Goal: Information Seeking & Learning: Learn about a topic

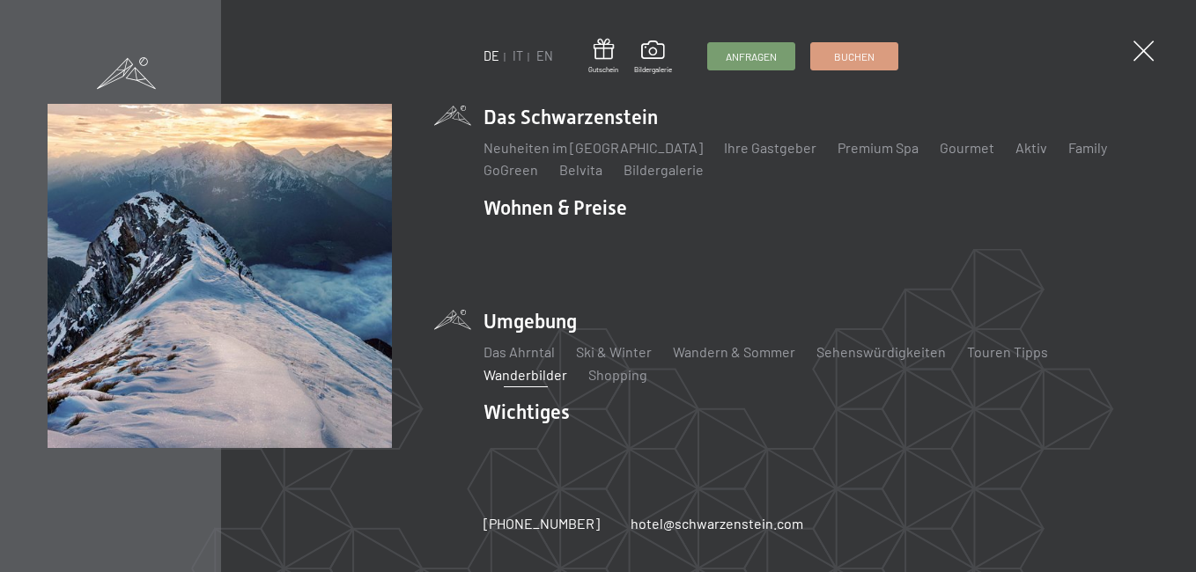
drag, startPoint x: 0, startPoint y: 0, endPoint x: 514, endPoint y: 359, distance: 627.4
click at [514, 366] on link "Wanderbilder" at bounding box center [525, 374] width 84 height 17
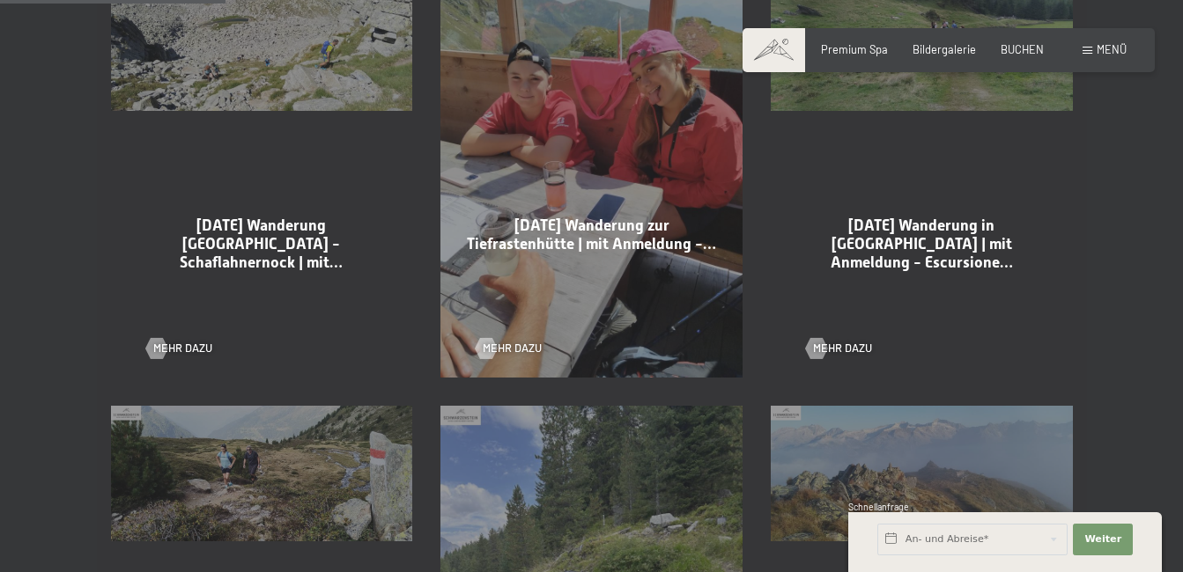
scroll to position [1057, 0]
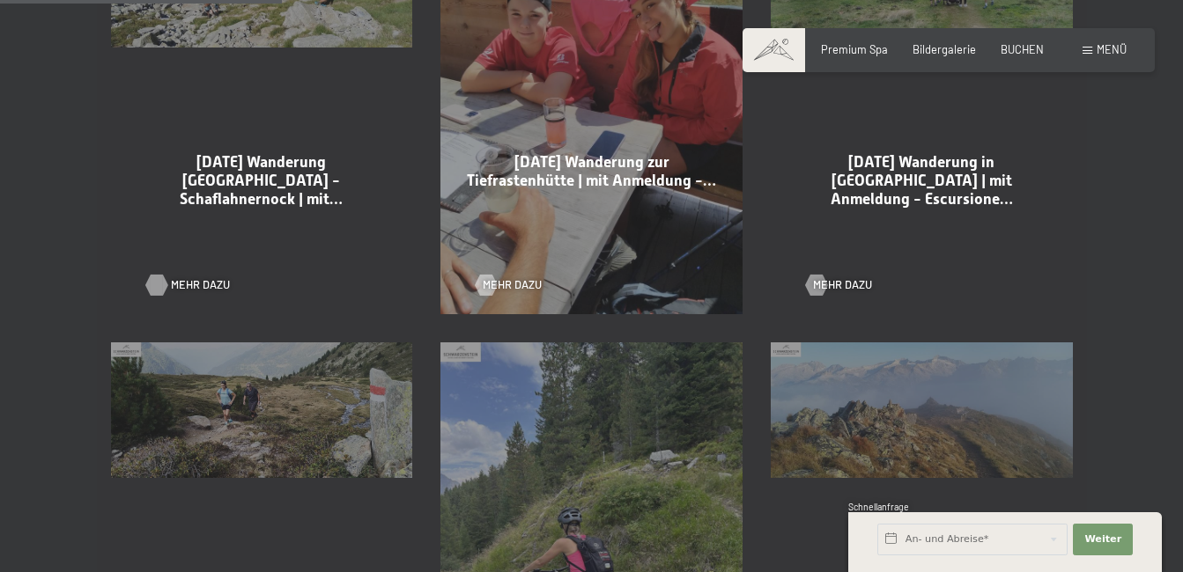
click at [153, 288] on div at bounding box center [157, 285] width 12 height 21
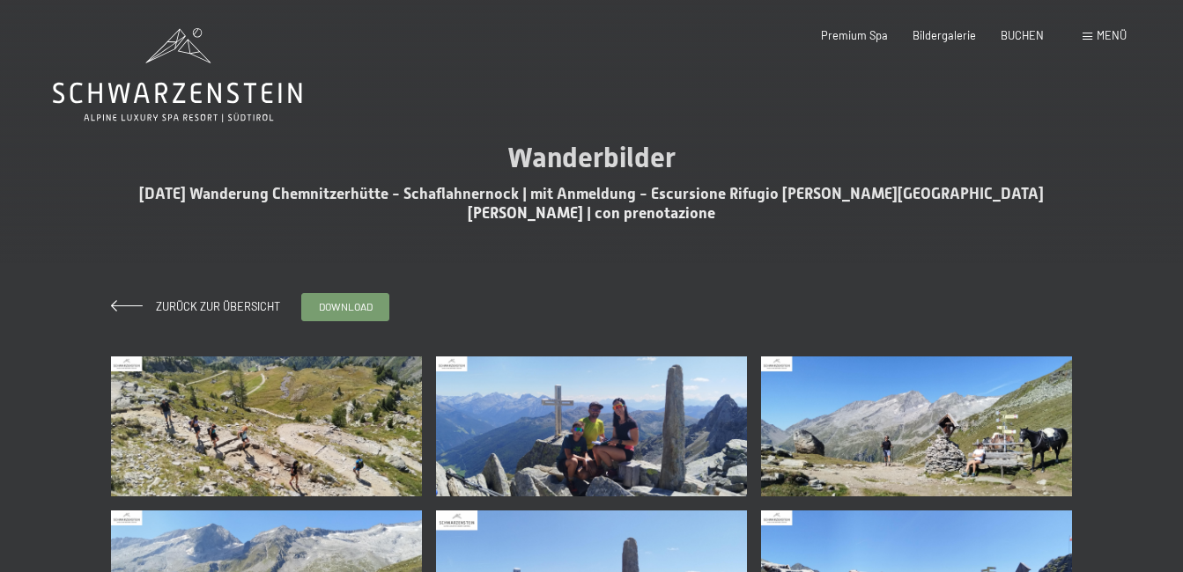
click at [240, 408] on img at bounding box center [266, 427] width 311 height 140
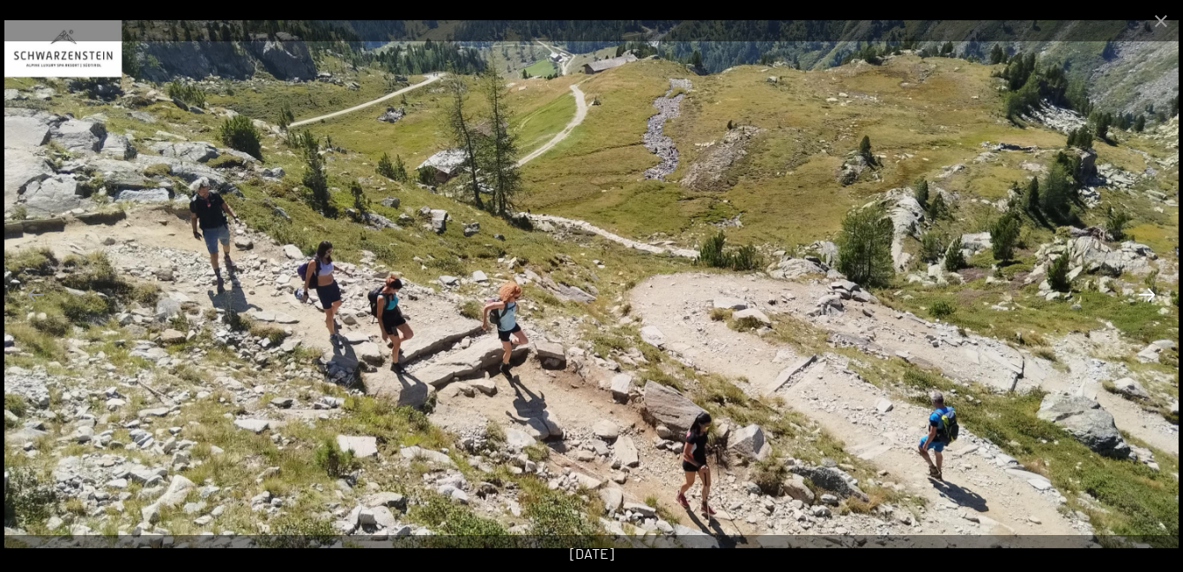
click at [1145, 289] on button "Next slide" at bounding box center [1146, 294] width 37 height 34
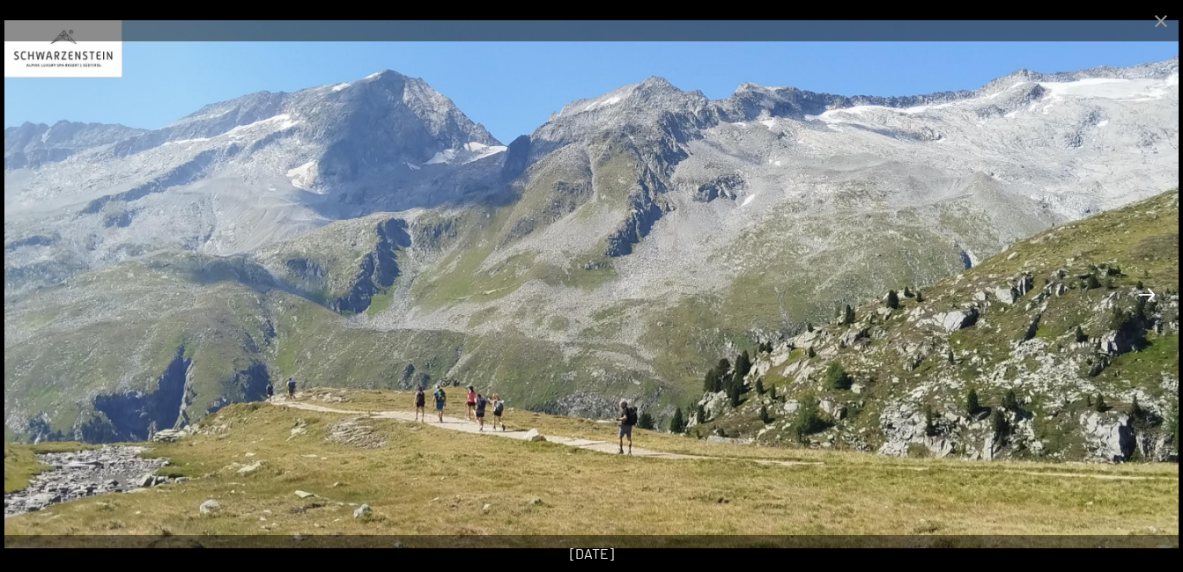
click at [1144, 289] on button "Next slide" at bounding box center [1146, 294] width 37 height 34
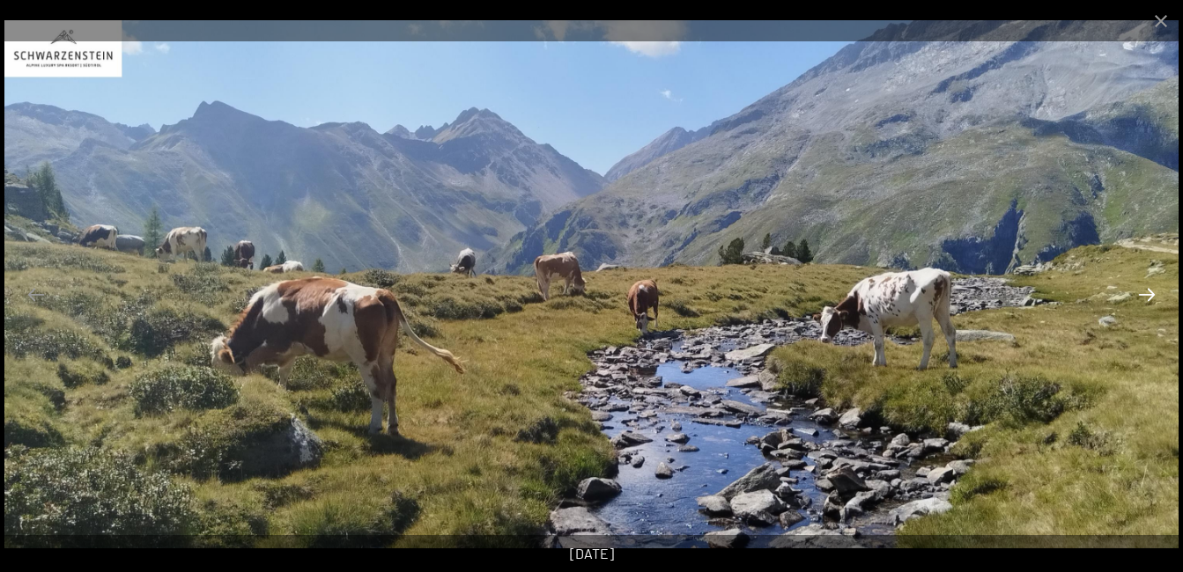
click at [1139, 289] on button "Next slide" at bounding box center [1146, 294] width 37 height 34
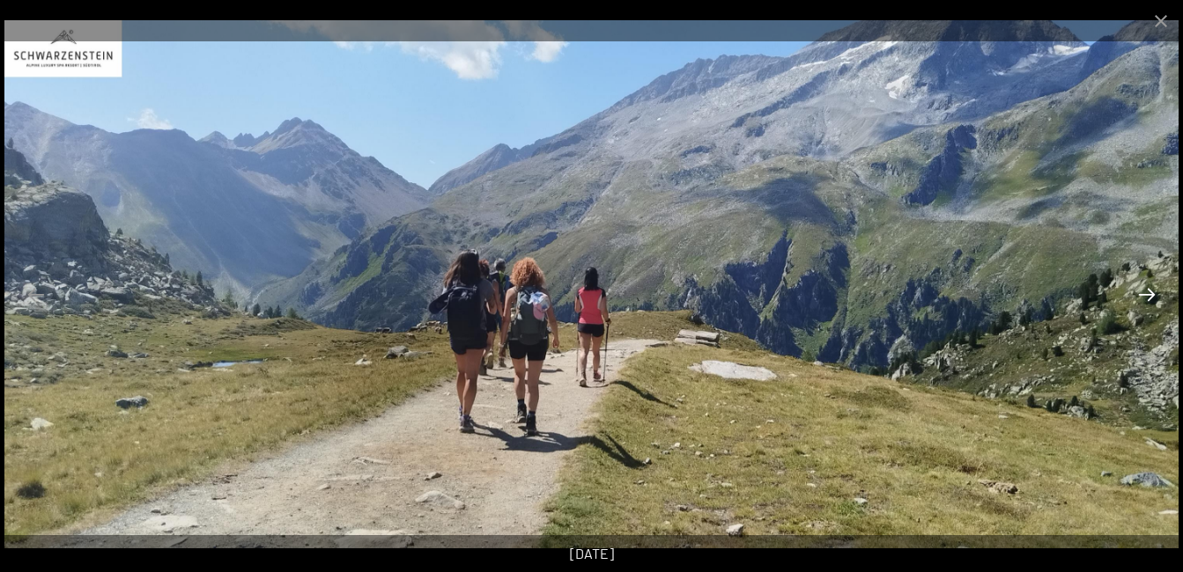
click at [1137, 289] on button "Next slide" at bounding box center [1146, 294] width 37 height 34
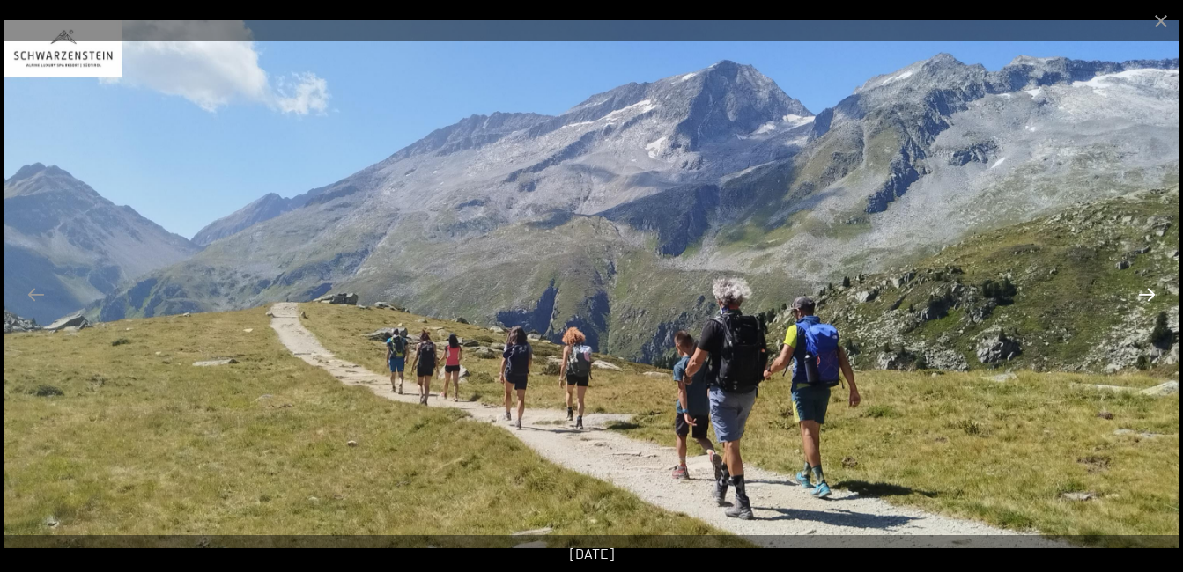
click at [1137, 289] on button "Next slide" at bounding box center [1146, 294] width 37 height 34
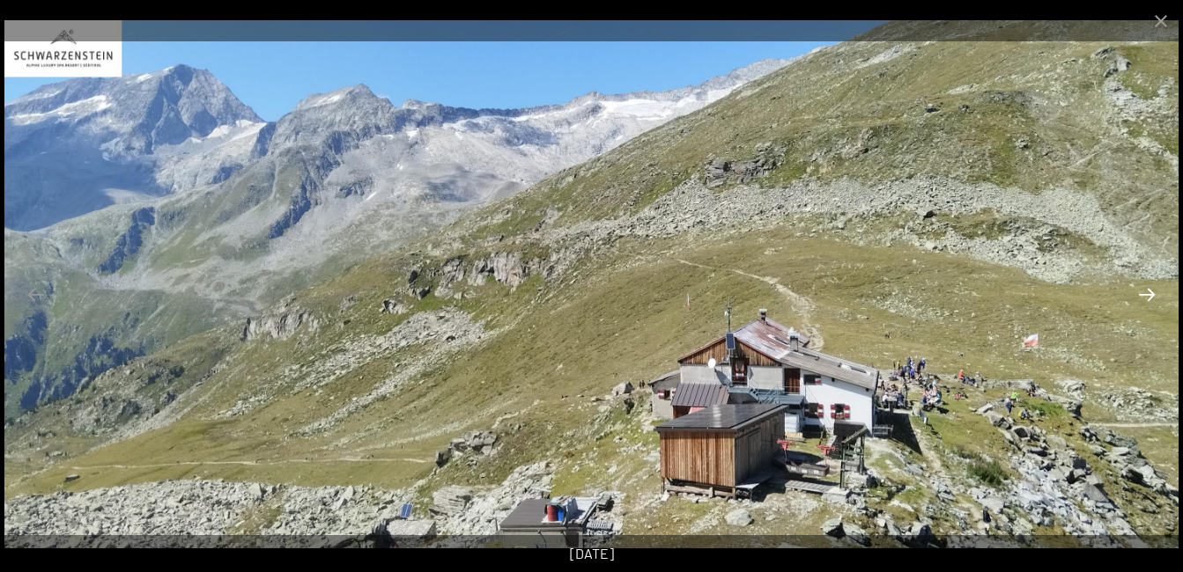
click at [1136, 289] on button "Next slide" at bounding box center [1146, 294] width 37 height 34
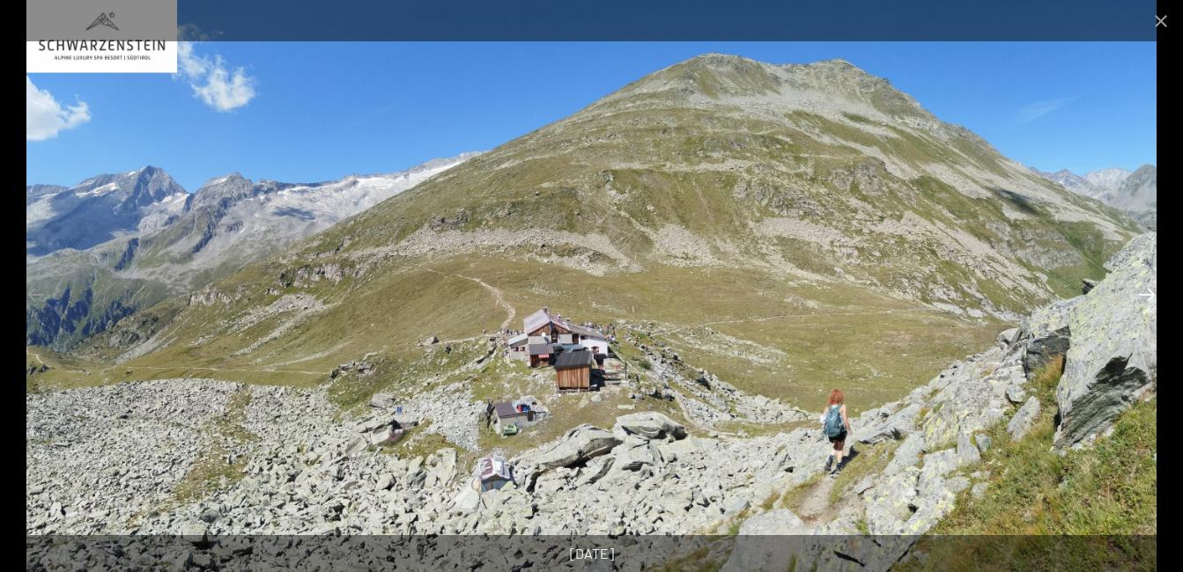
click at [1136, 289] on button "Next slide" at bounding box center [1146, 294] width 37 height 34
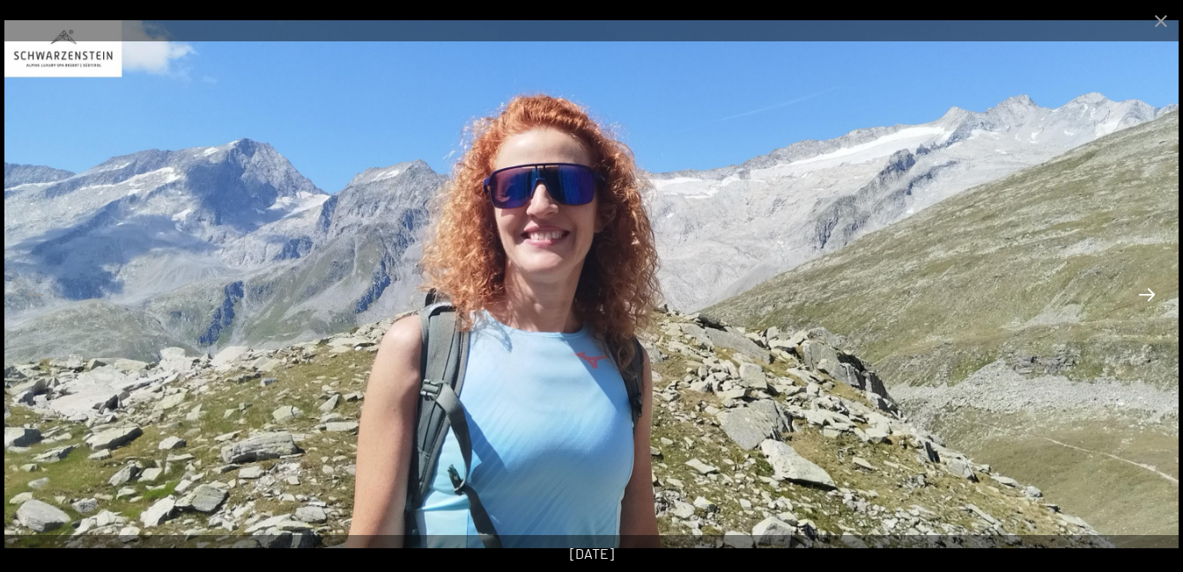
click at [1136, 289] on button "Next slide" at bounding box center [1146, 294] width 37 height 34
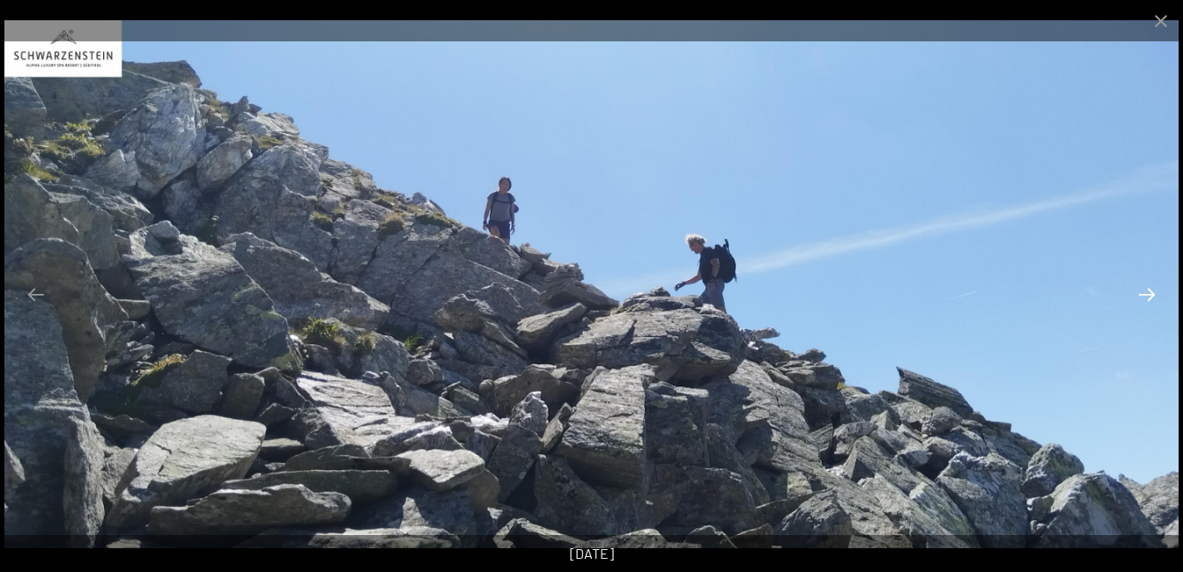
click at [1136, 289] on button "Next slide" at bounding box center [1146, 294] width 37 height 34
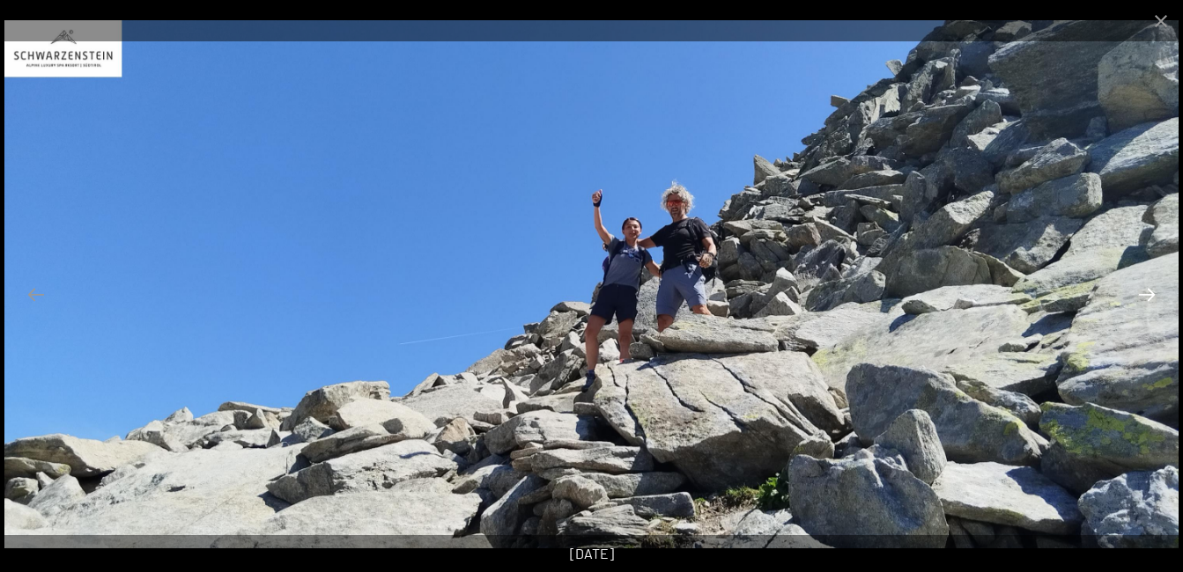
click at [1134, 289] on button "Next slide" at bounding box center [1146, 294] width 37 height 34
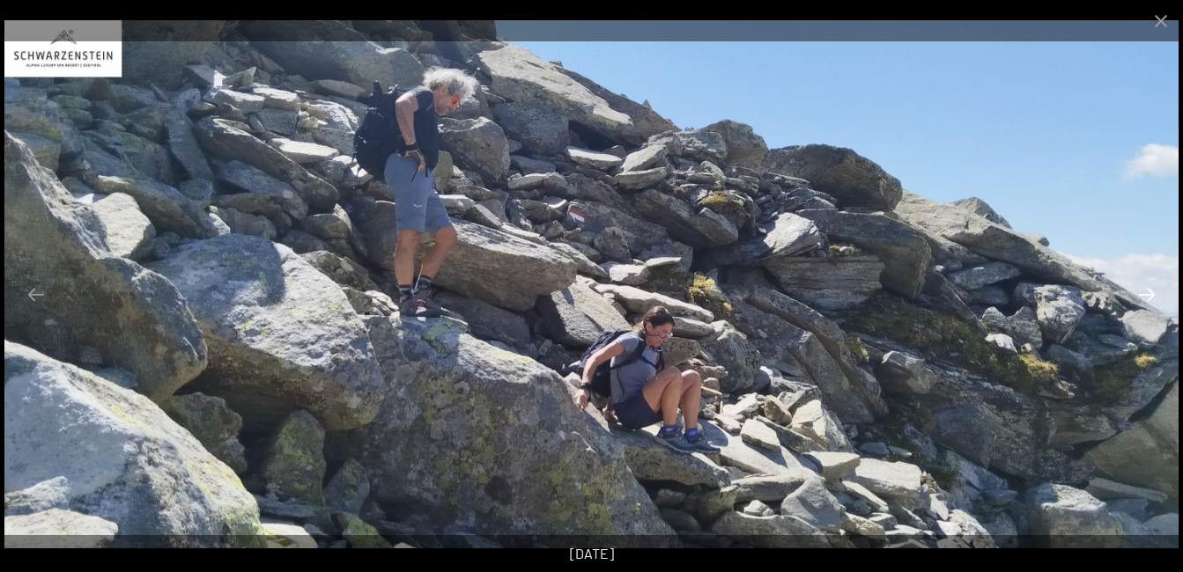
click at [1134, 289] on button "Next slide" at bounding box center [1146, 294] width 37 height 34
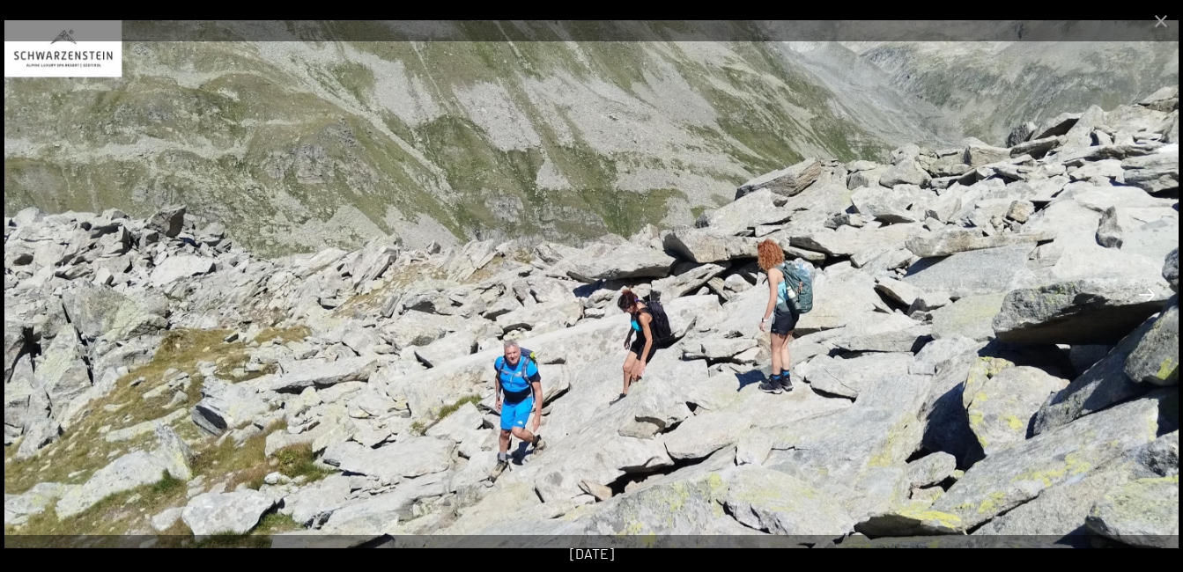
click at [1133, 289] on button "Next slide" at bounding box center [1146, 294] width 37 height 34
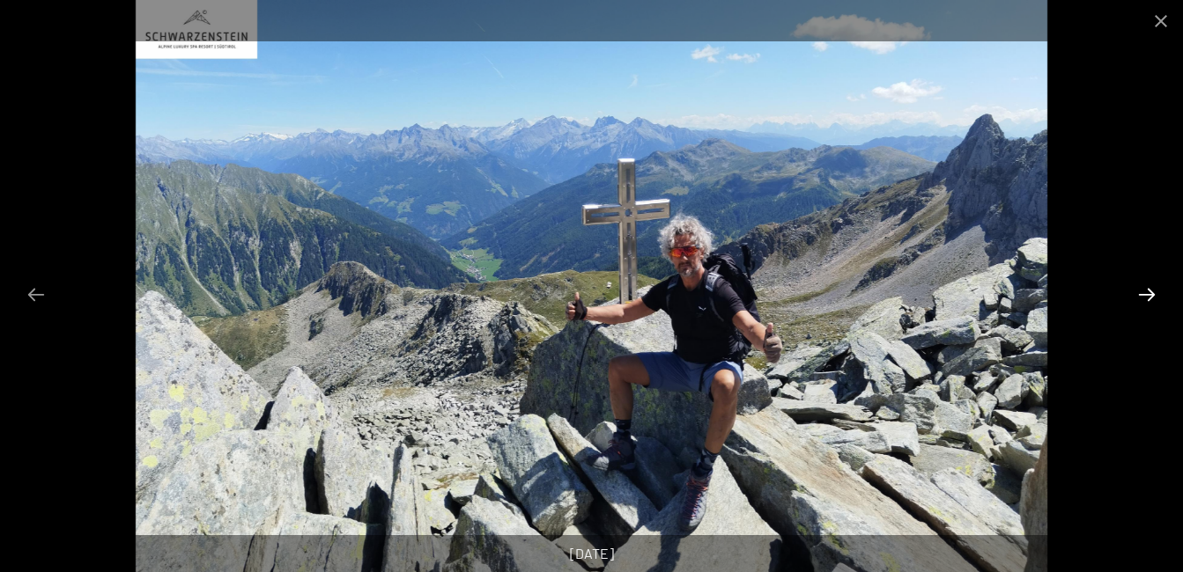
click at [1133, 289] on button "Next slide" at bounding box center [1146, 294] width 37 height 34
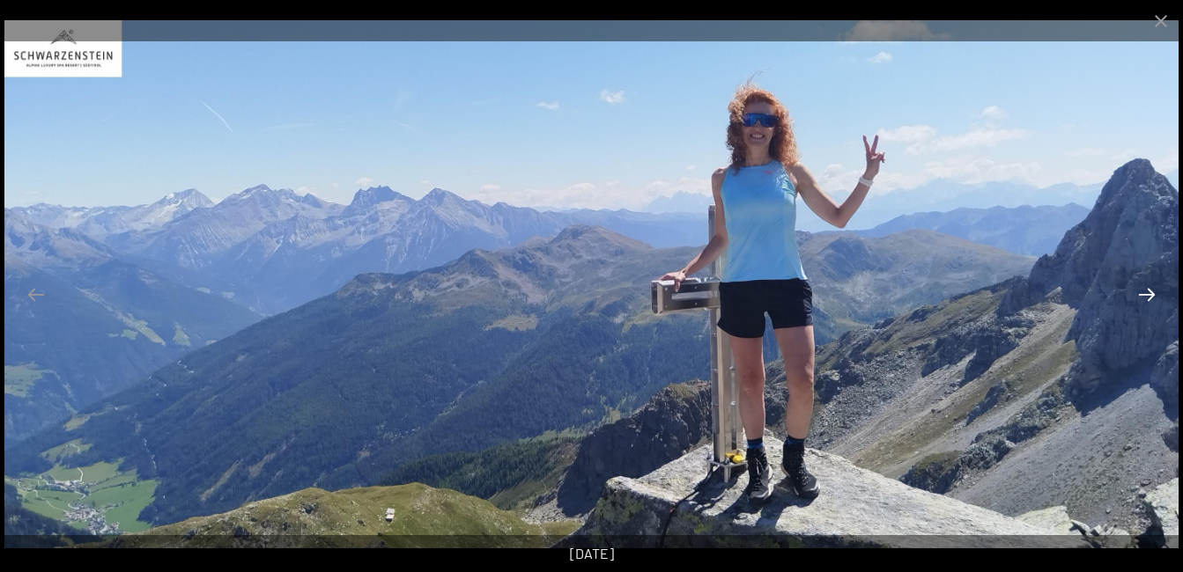
click at [1133, 289] on button "Next slide" at bounding box center [1146, 294] width 37 height 34
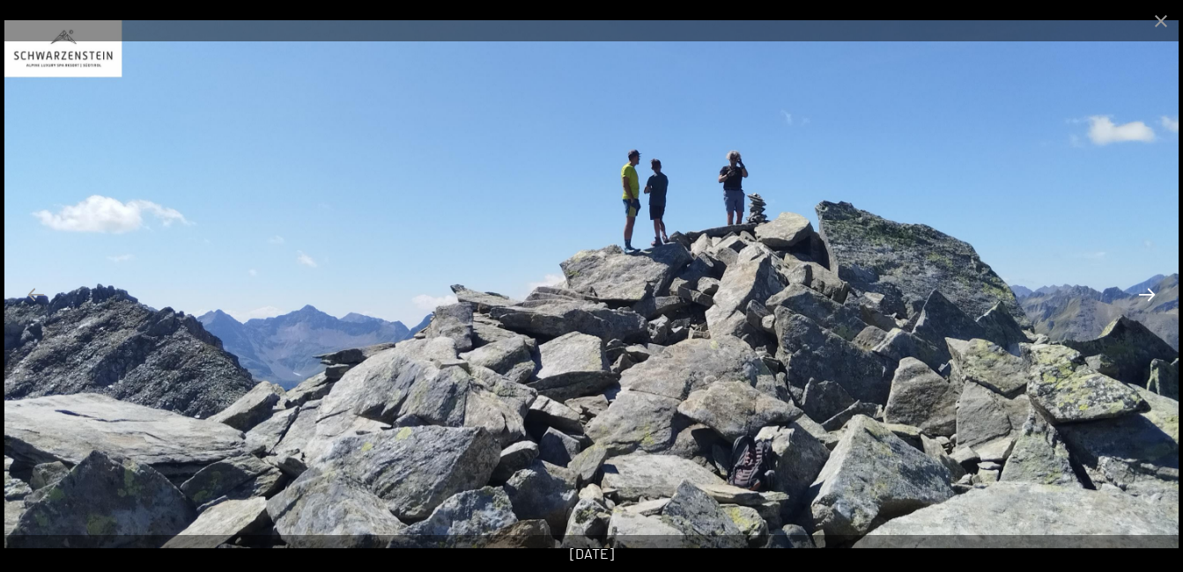
click at [1133, 289] on button "Next slide" at bounding box center [1146, 294] width 37 height 34
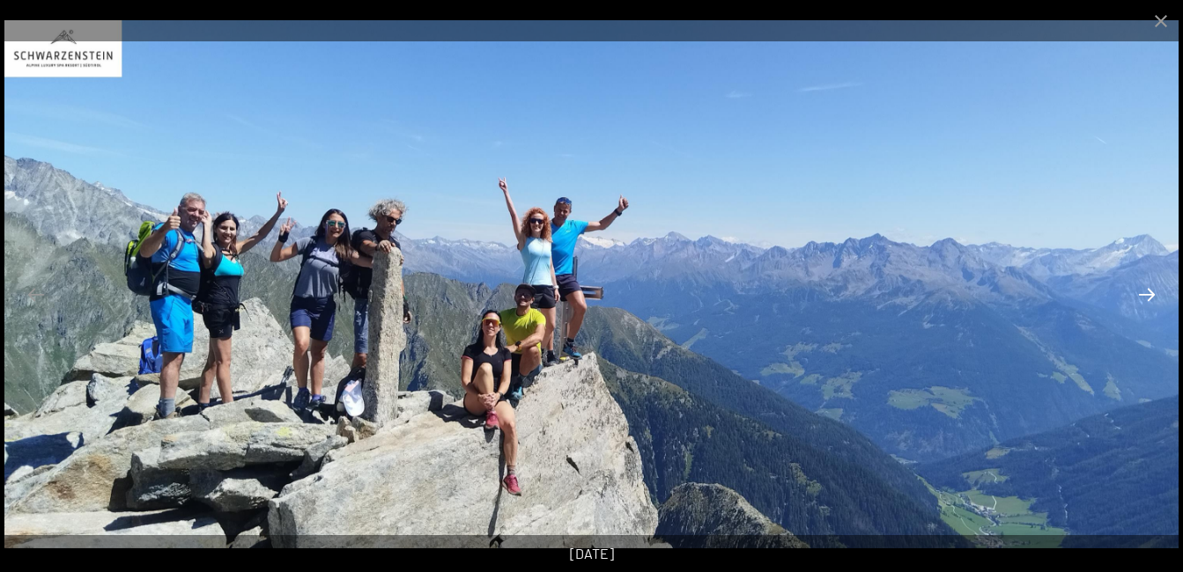
click at [1133, 289] on button "Next slide" at bounding box center [1146, 294] width 37 height 34
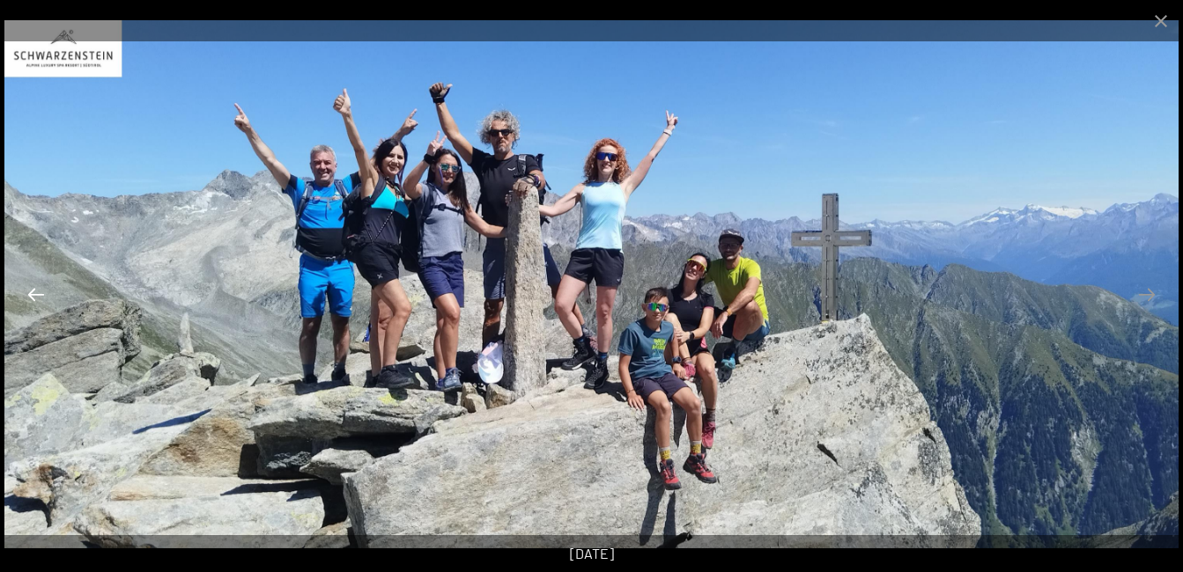
click at [26, 292] on button "Previous slide" at bounding box center [36, 294] width 37 height 34
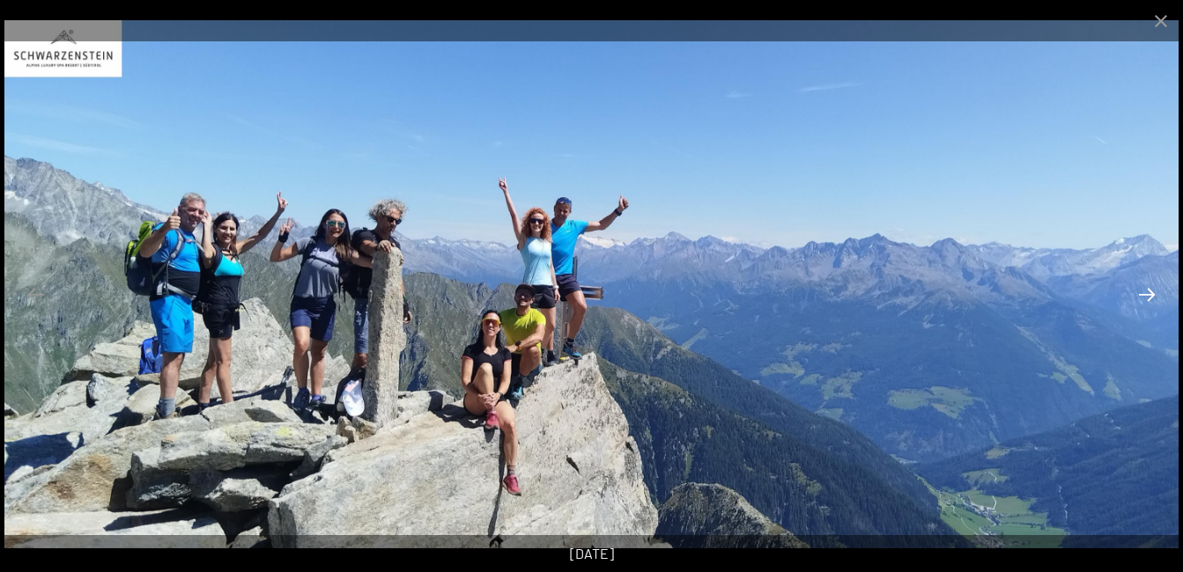
click at [1140, 292] on button "Next slide" at bounding box center [1146, 294] width 37 height 34
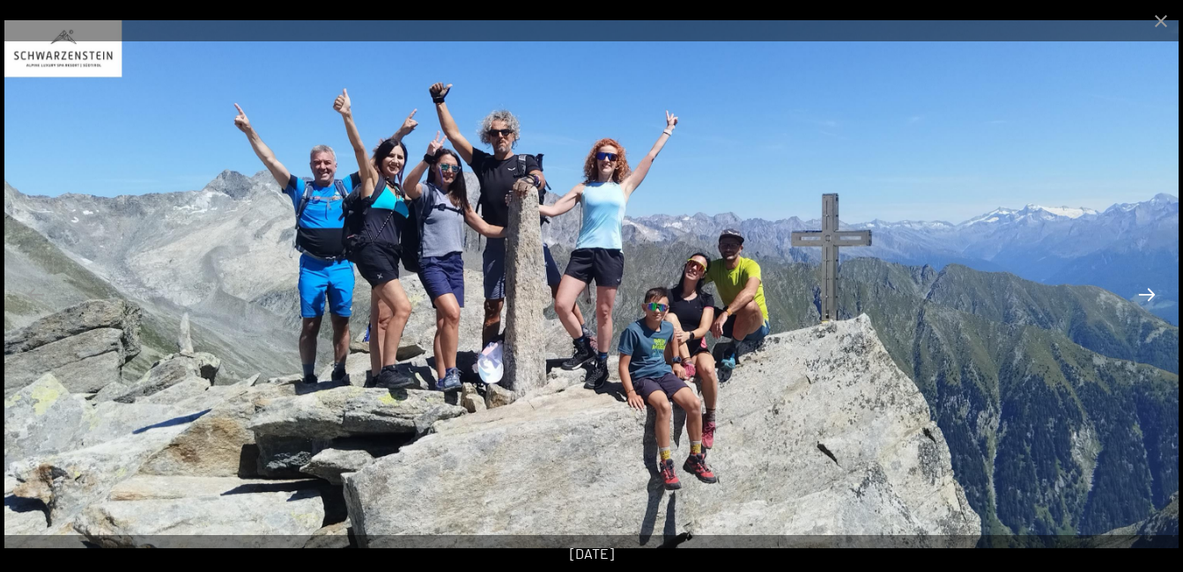
click at [1135, 290] on button "Next slide" at bounding box center [1146, 294] width 37 height 34
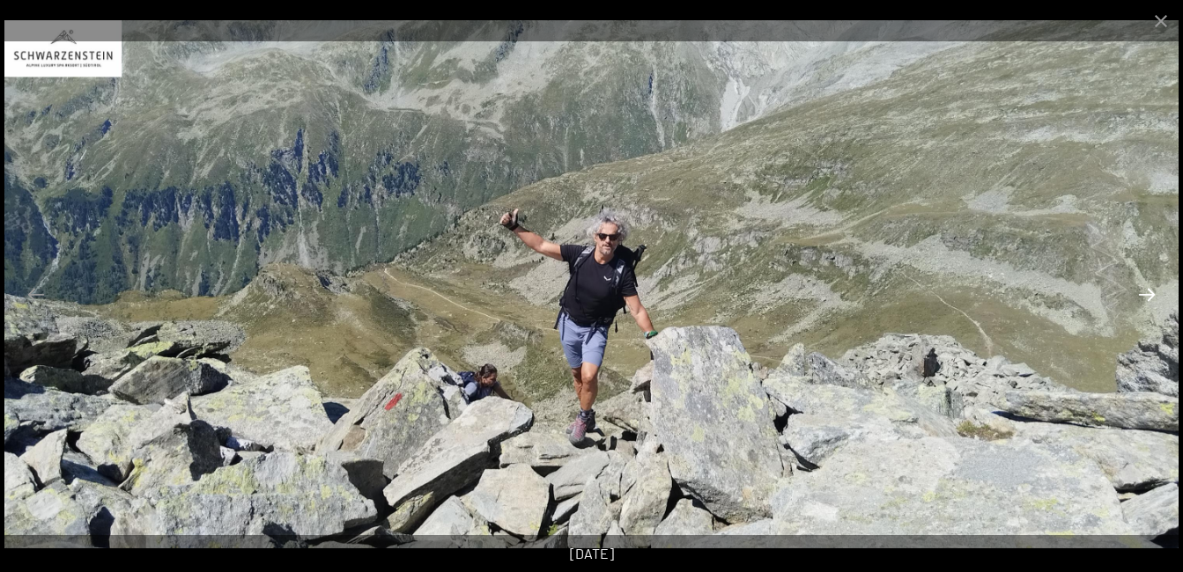
click at [1135, 290] on button "Next slide" at bounding box center [1146, 294] width 37 height 34
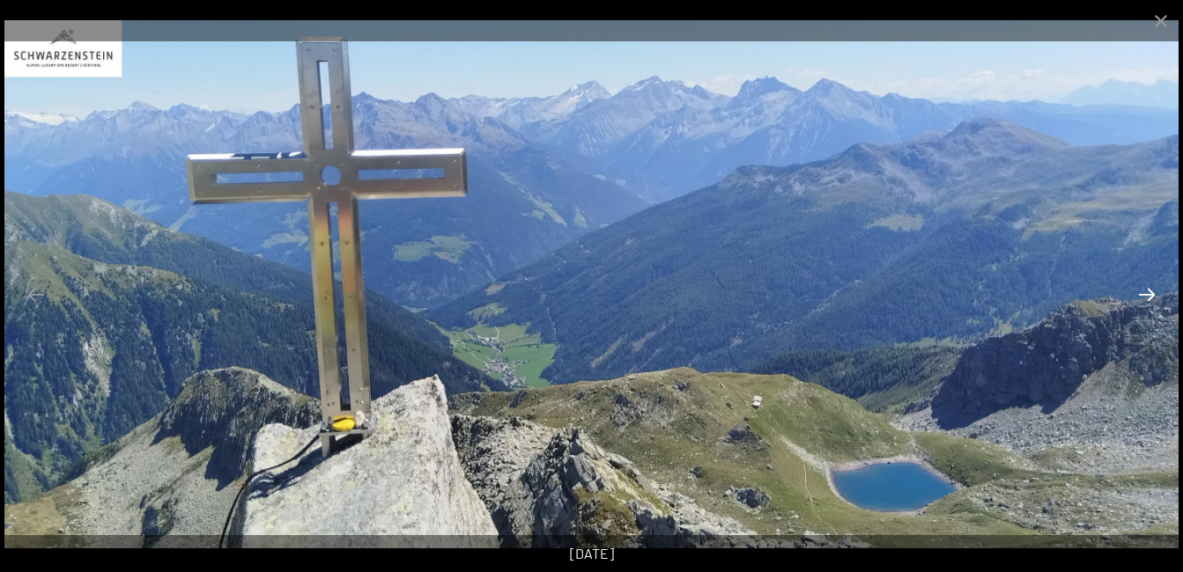
click at [1135, 290] on button "Next slide" at bounding box center [1146, 294] width 37 height 34
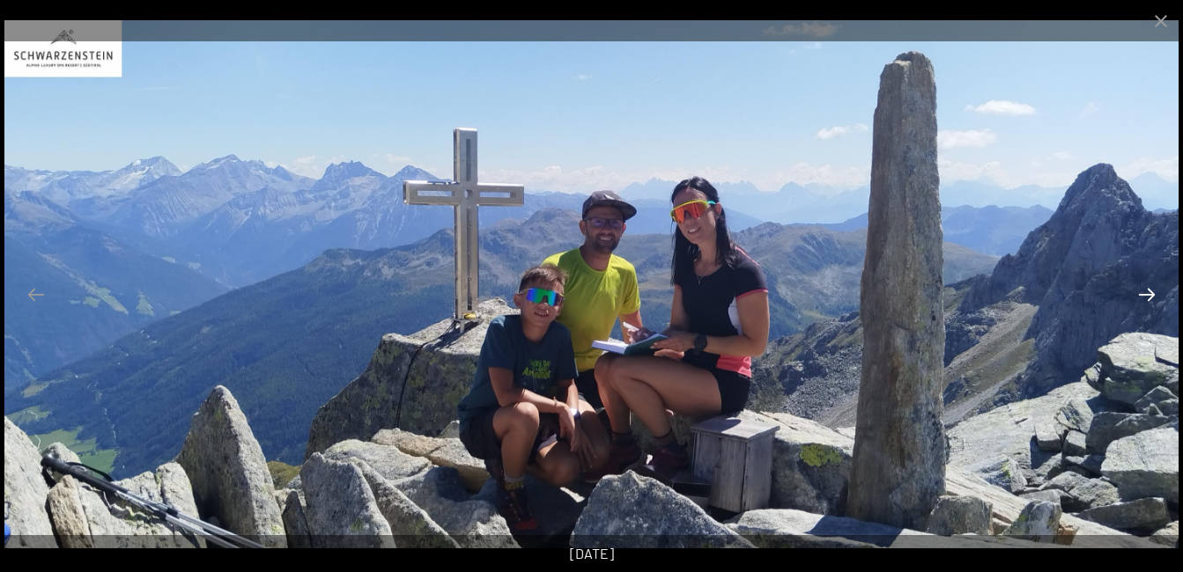
click at [1135, 290] on button "Next slide" at bounding box center [1146, 294] width 37 height 34
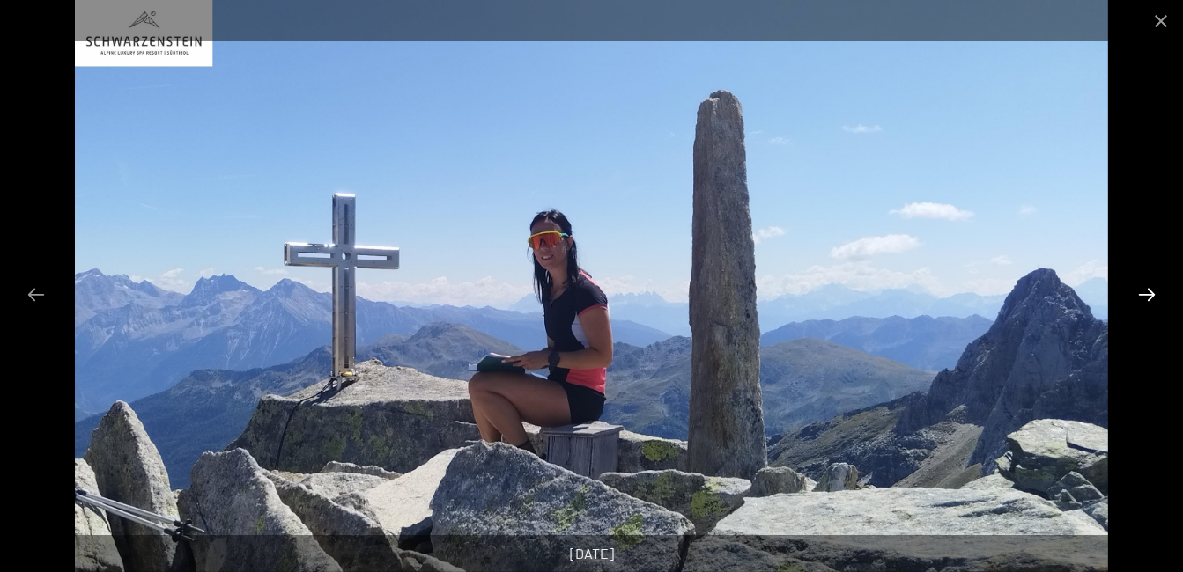
click at [1135, 290] on button "Next slide" at bounding box center [1146, 294] width 37 height 34
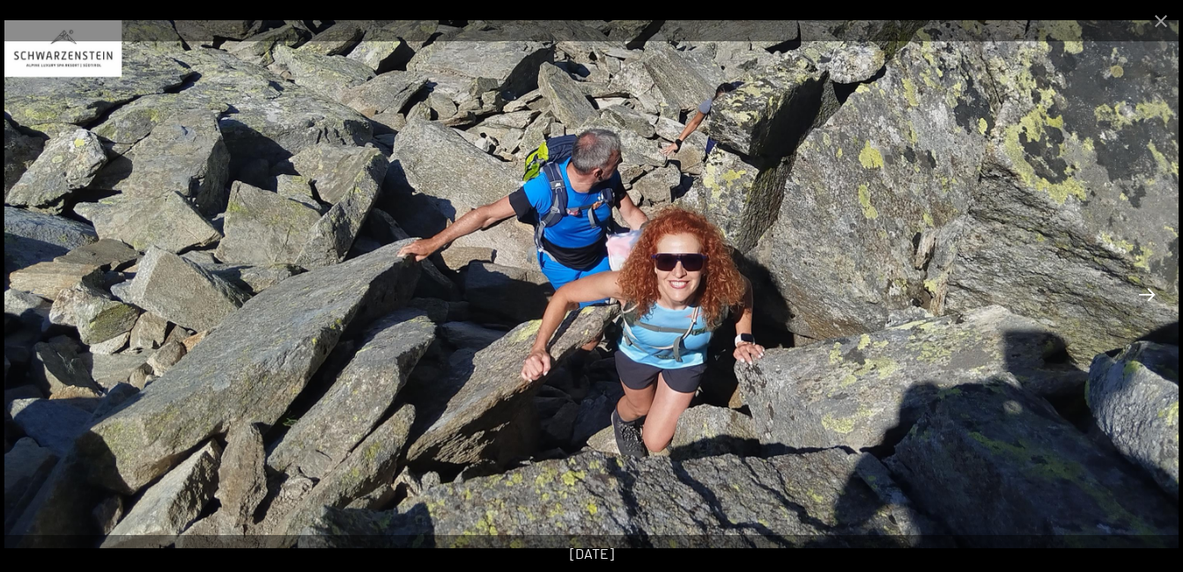
click at [1135, 290] on button "Next slide" at bounding box center [1146, 294] width 37 height 34
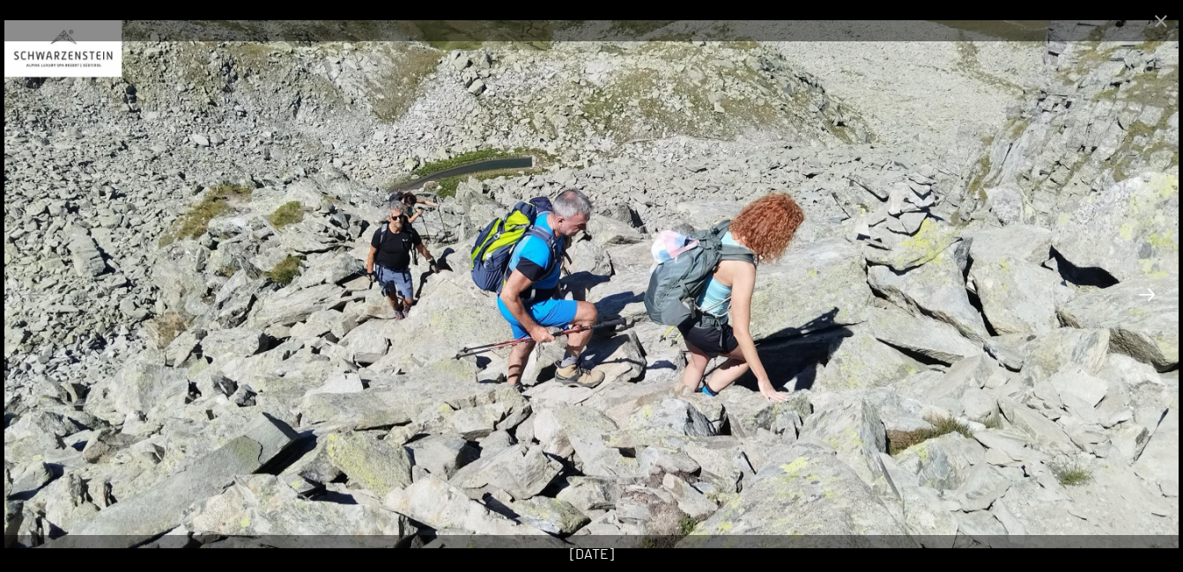
click at [1135, 290] on button "Next slide" at bounding box center [1146, 294] width 37 height 34
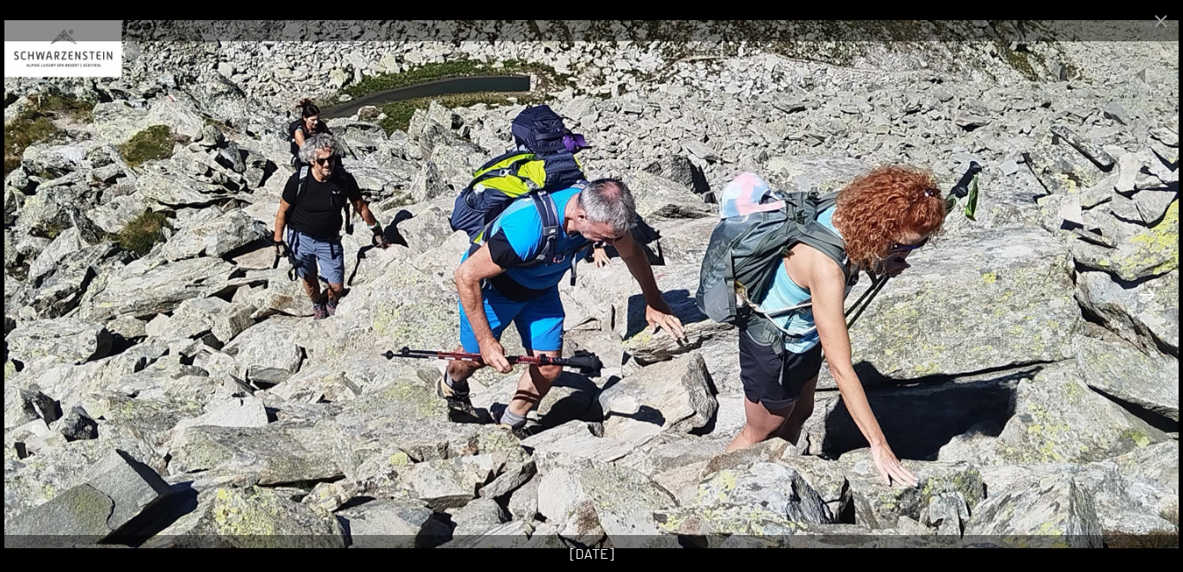
click at [1135, 290] on button "Next slide" at bounding box center [1146, 294] width 37 height 34
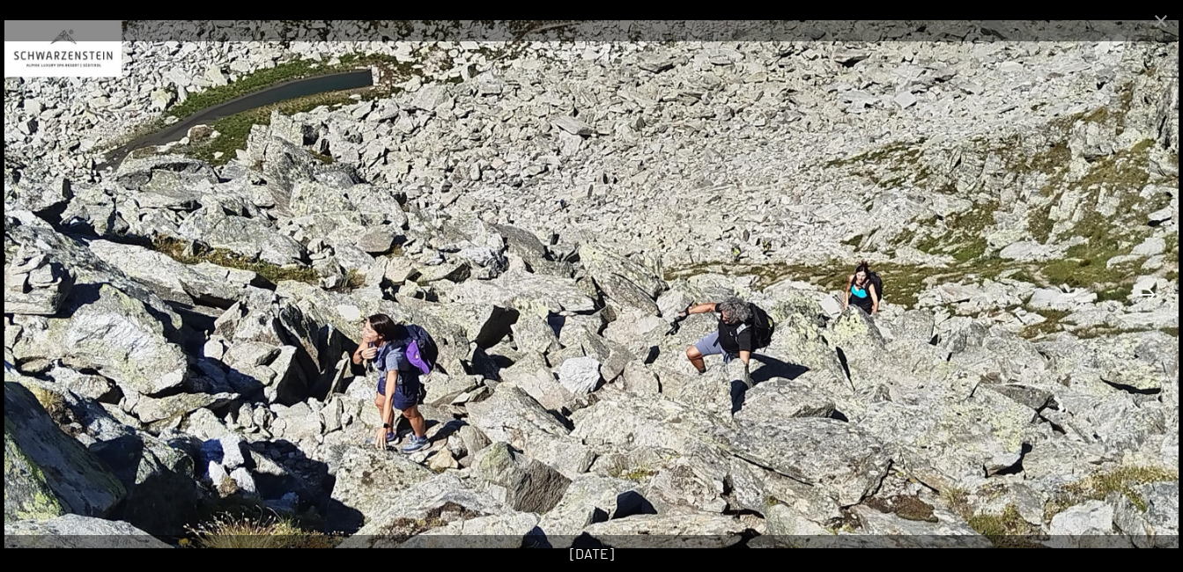
click at [1135, 290] on button "Next slide" at bounding box center [1146, 294] width 37 height 34
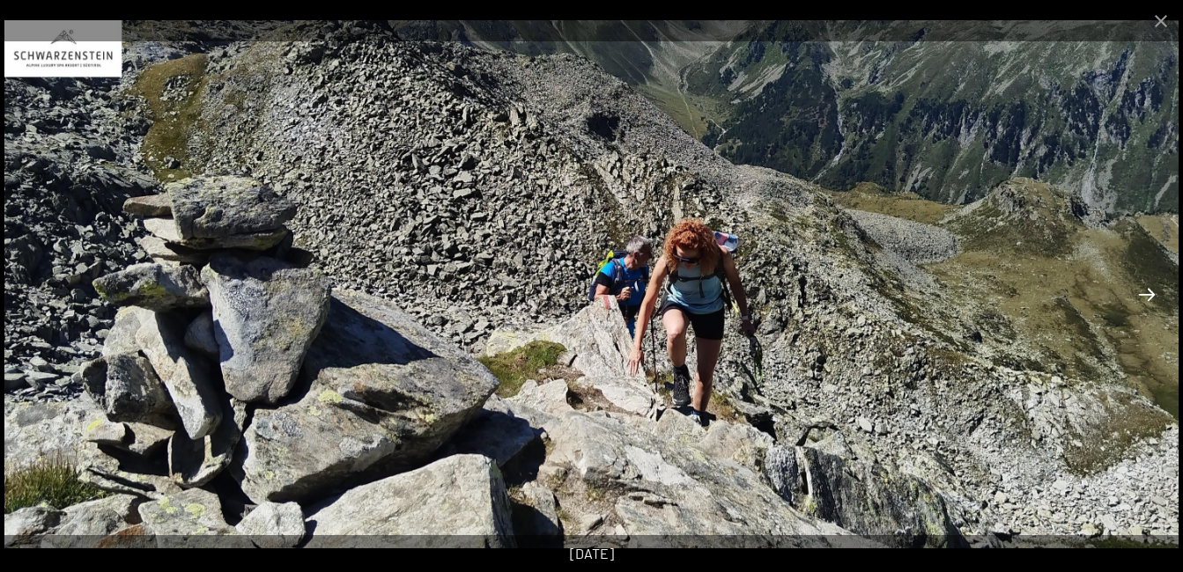
click at [1135, 290] on button "Next slide" at bounding box center [1146, 294] width 37 height 34
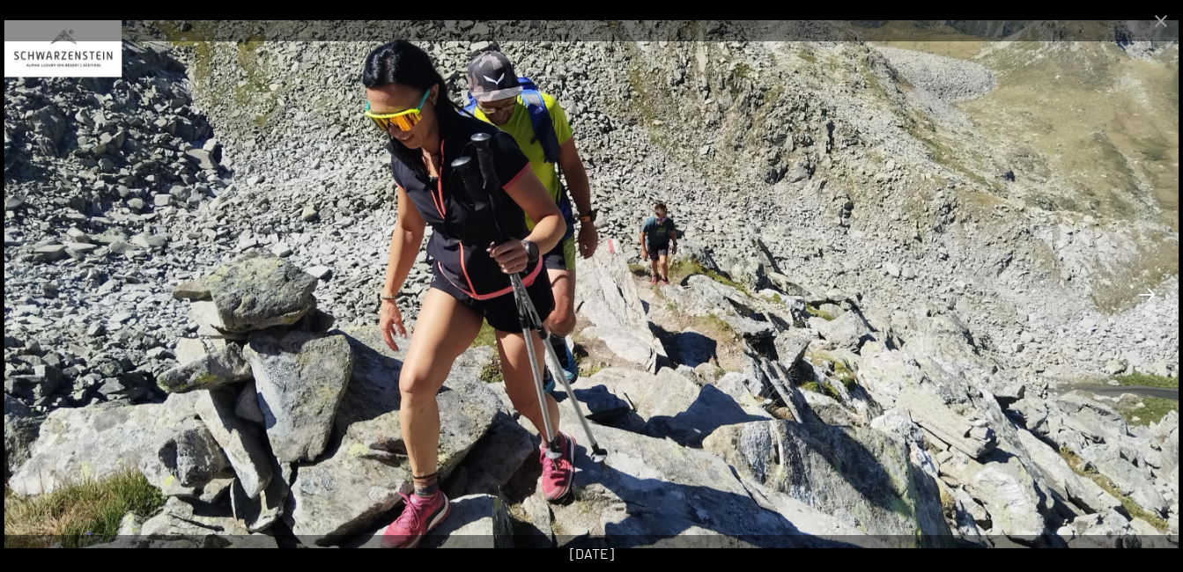
click at [1135, 290] on button "Next slide" at bounding box center [1146, 294] width 37 height 34
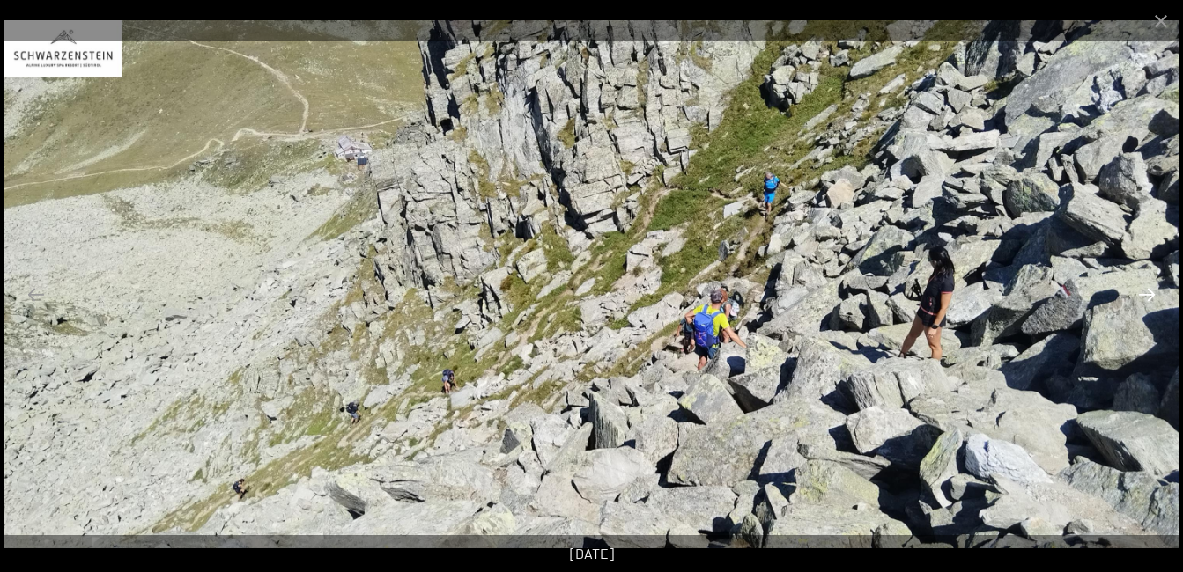
click at [1135, 290] on button "Next slide" at bounding box center [1146, 294] width 37 height 34
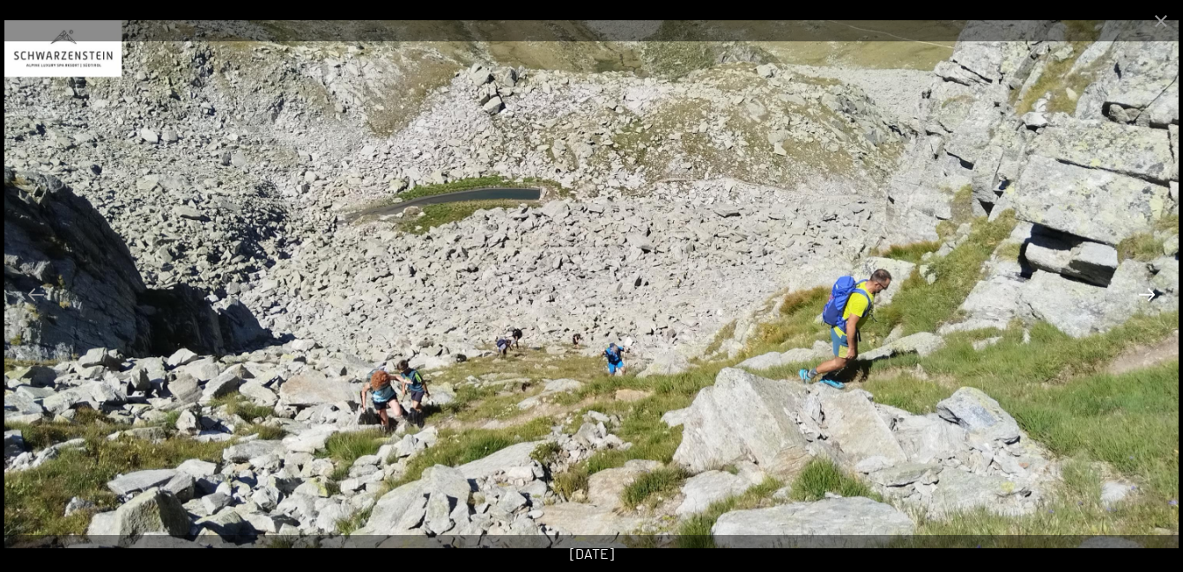
click at [1135, 290] on button "Next slide" at bounding box center [1146, 294] width 37 height 34
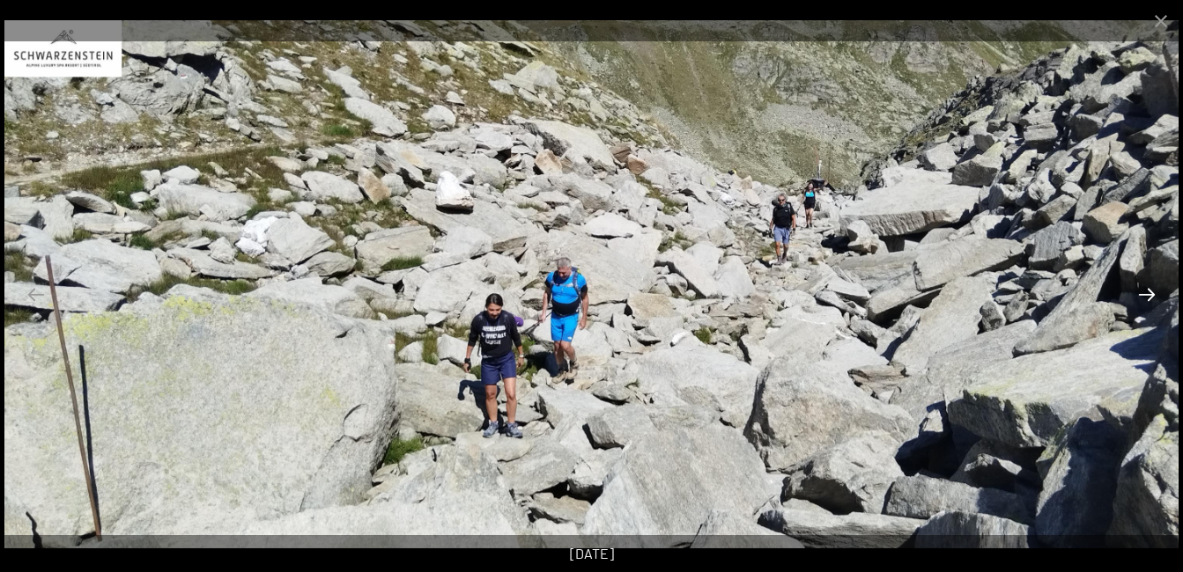
click at [1135, 290] on button "Next slide" at bounding box center [1146, 294] width 37 height 34
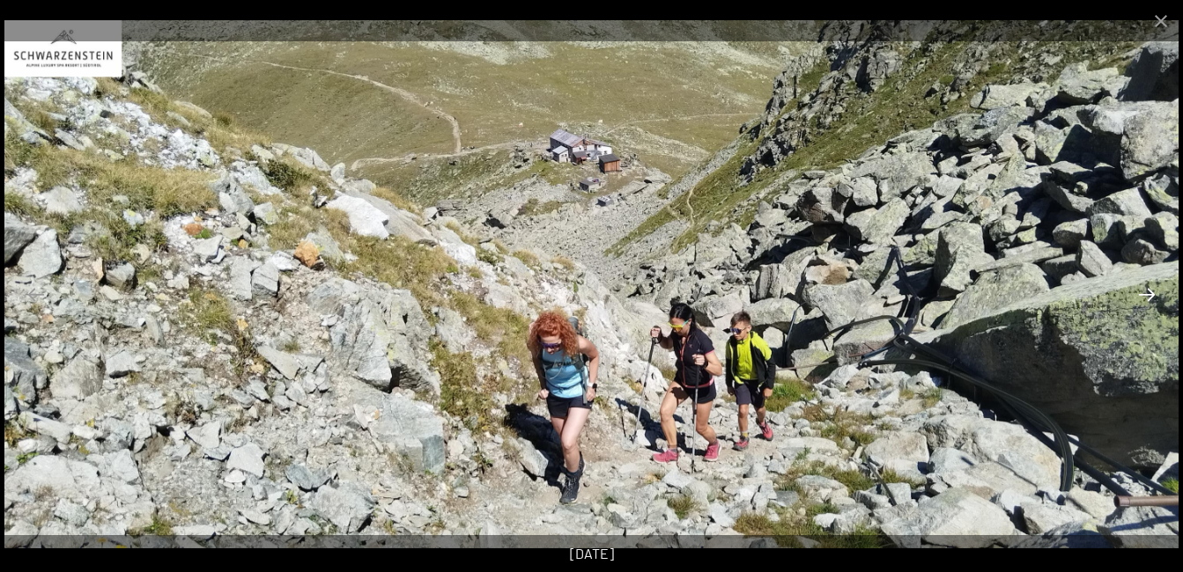
click at [1135, 290] on button "Next slide" at bounding box center [1146, 294] width 37 height 34
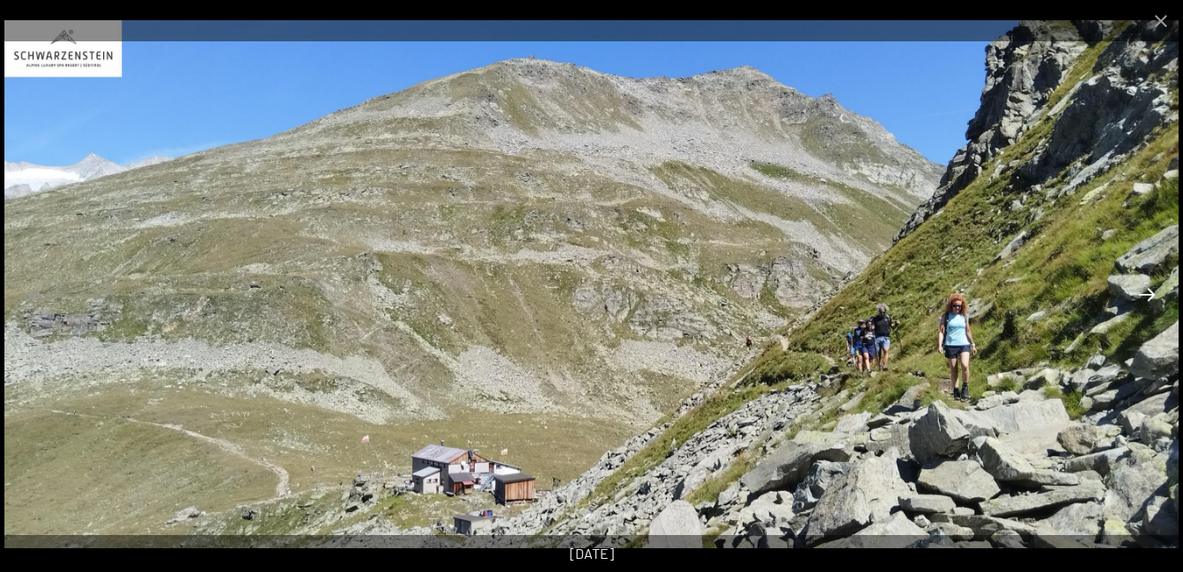
click at [1135, 290] on button "Next slide" at bounding box center [1146, 294] width 37 height 34
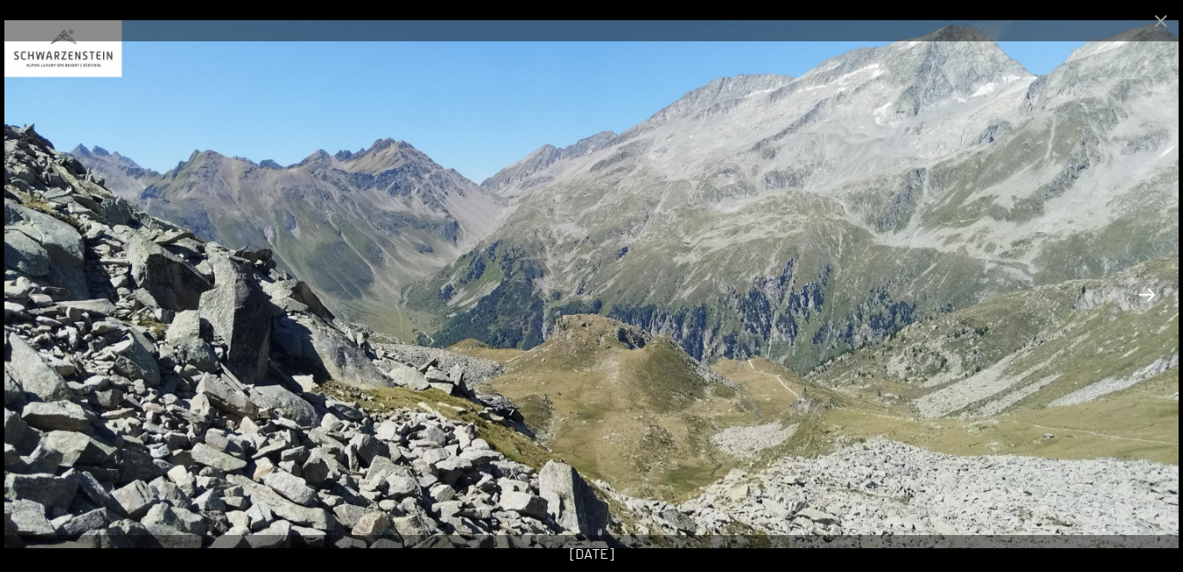
click at [1135, 290] on button "Next slide" at bounding box center [1146, 294] width 37 height 34
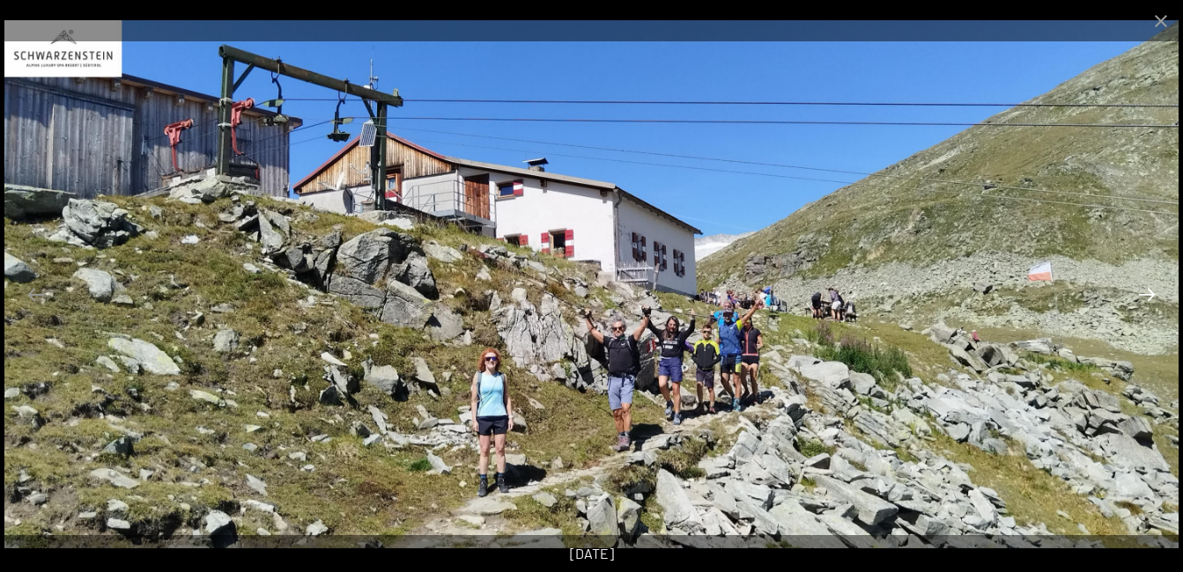
click at [1134, 289] on button "Next slide" at bounding box center [1146, 294] width 37 height 34
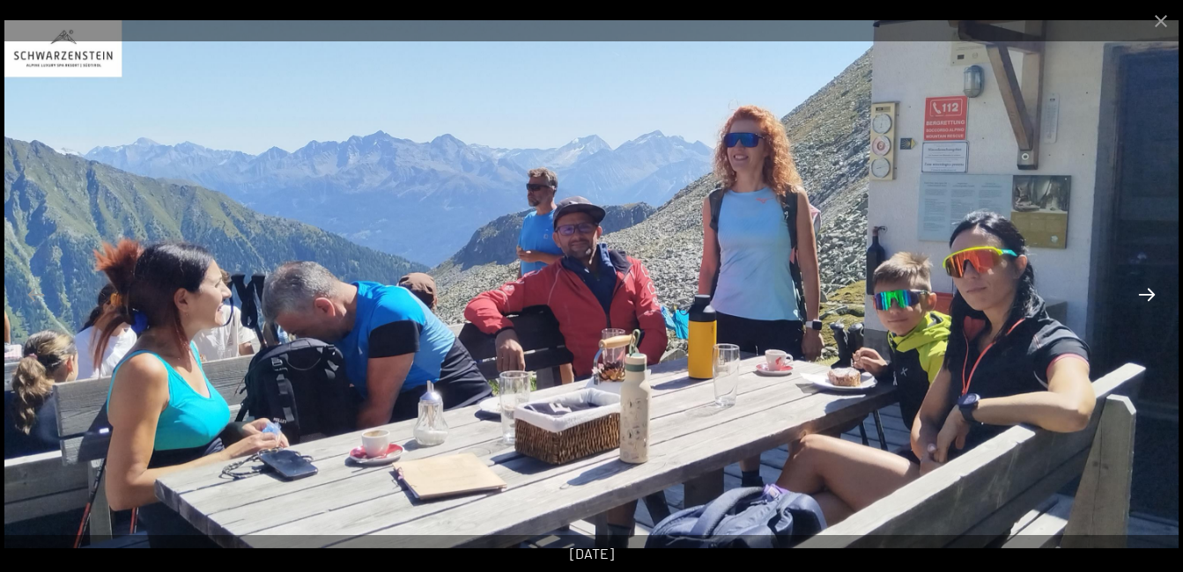
click at [1134, 289] on button "Next slide" at bounding box center [1146, 294] width 37 height 34
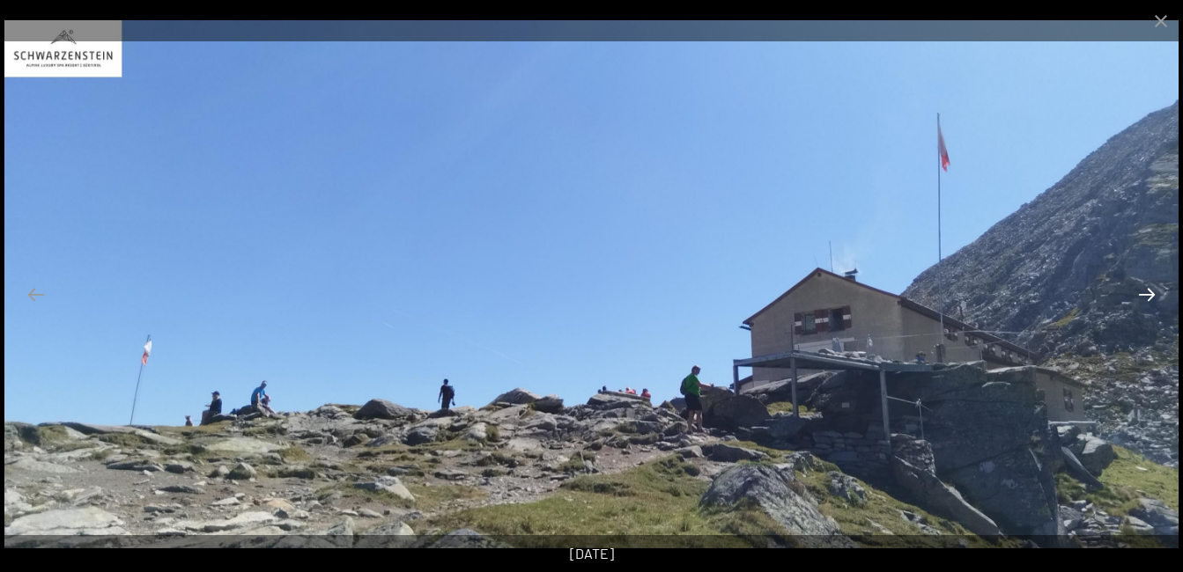
click at [1134, 289] on button "Next slide" at bounding box center [1146, 294] width 37 height 34
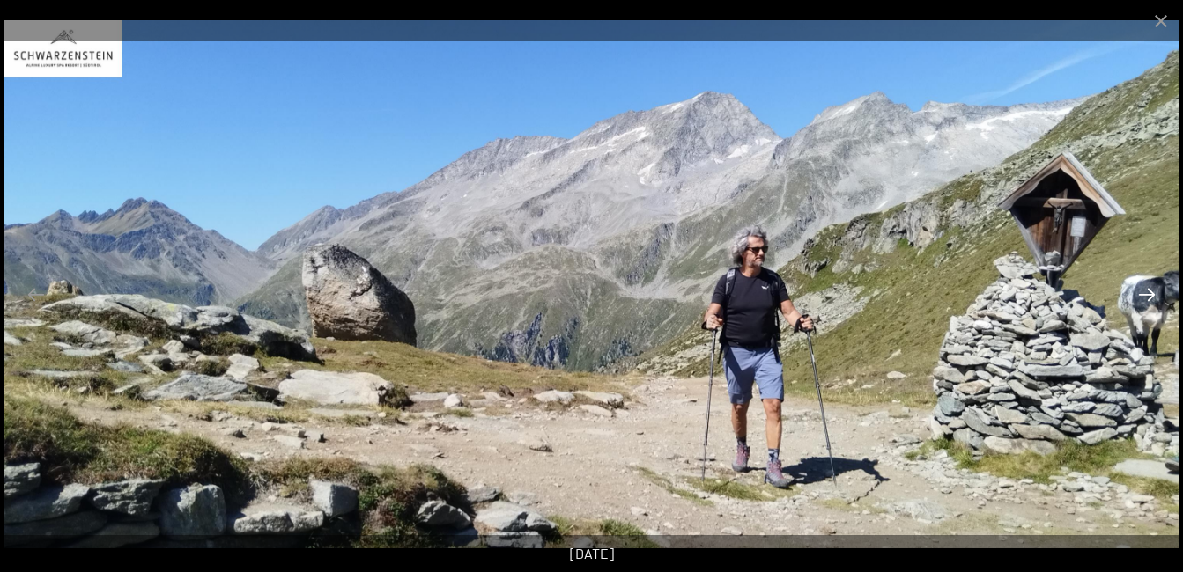
click at [1136, 289] on button "Next slide" at bounding box center [1146, 294] width 37 height 34
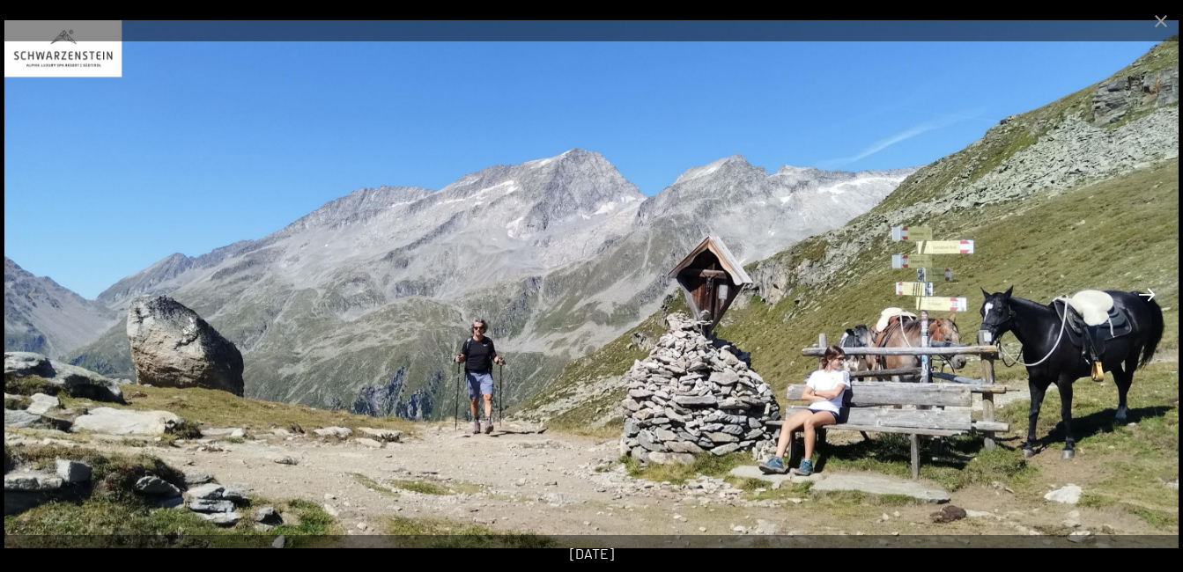
click at [1136, 289] on button "Next slide" at bounding box center [1146, 294] width 37 height 34
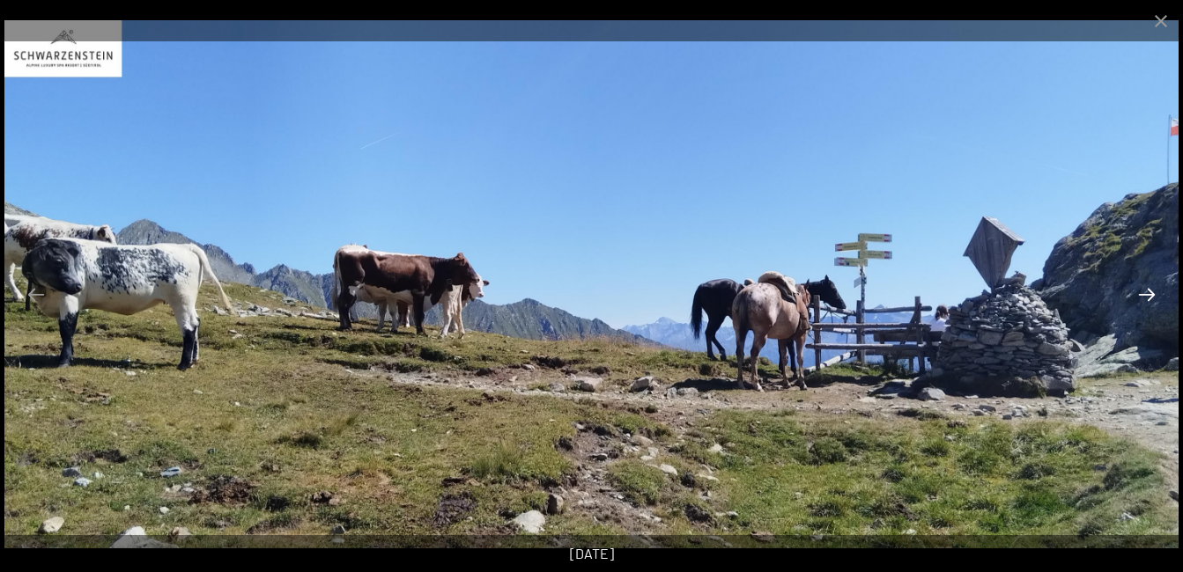
click at [1136, 289] on button "Next slide" at bounding box center [1146, 294] width 37 height 34
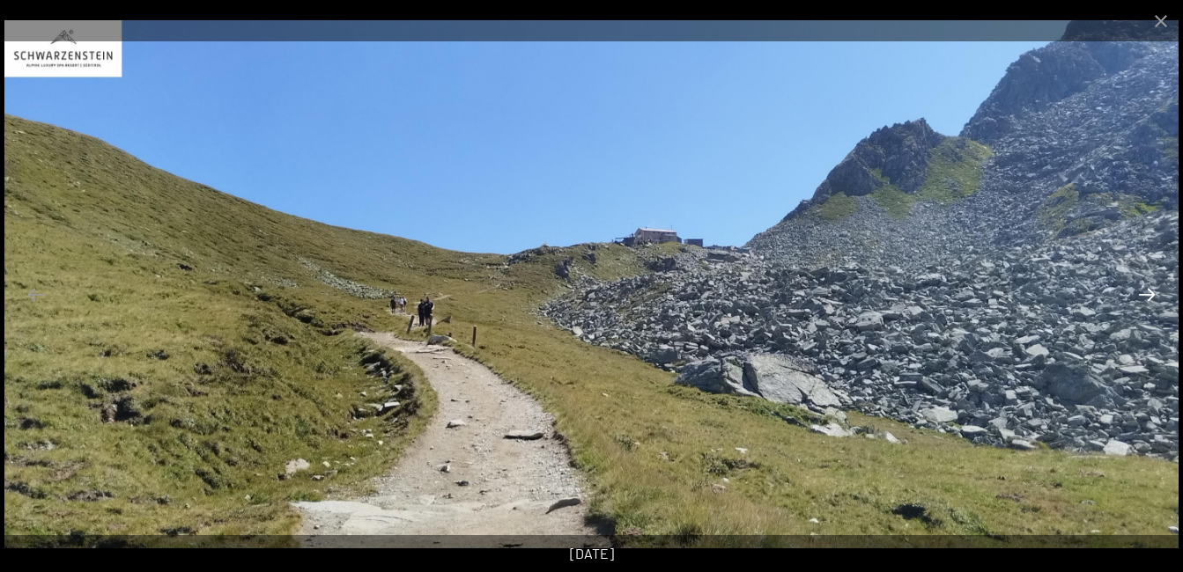
click at [1136, 289] on button "Next slide" at bounding box center [1146, 294] width 37 height 34
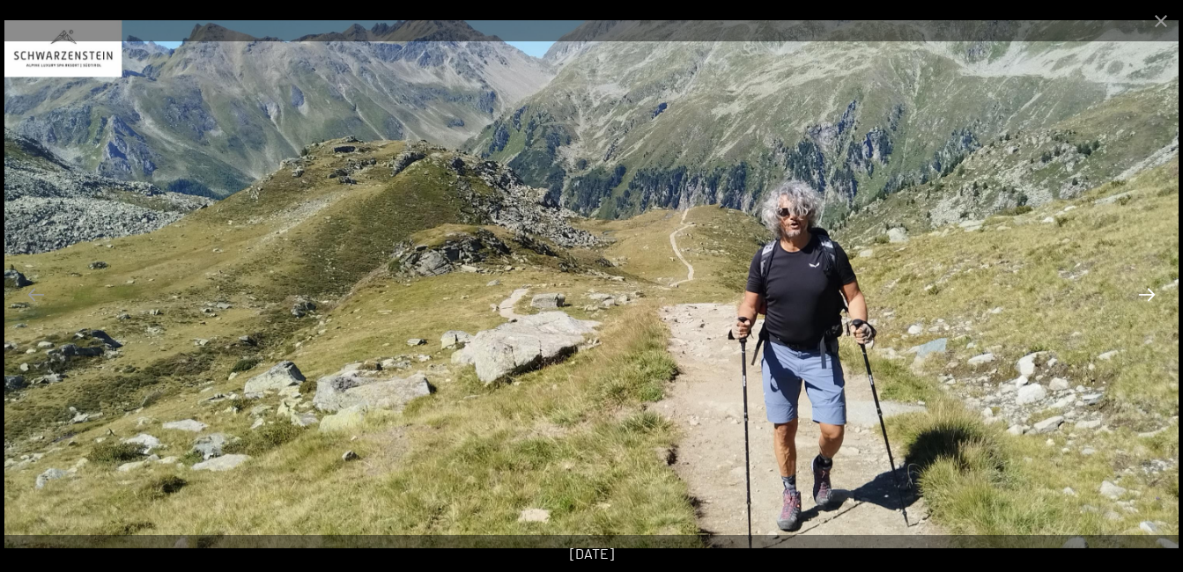
click at [1136, 289] on button "Next slide" at bounding box center [1146, 294] width 37 height 34
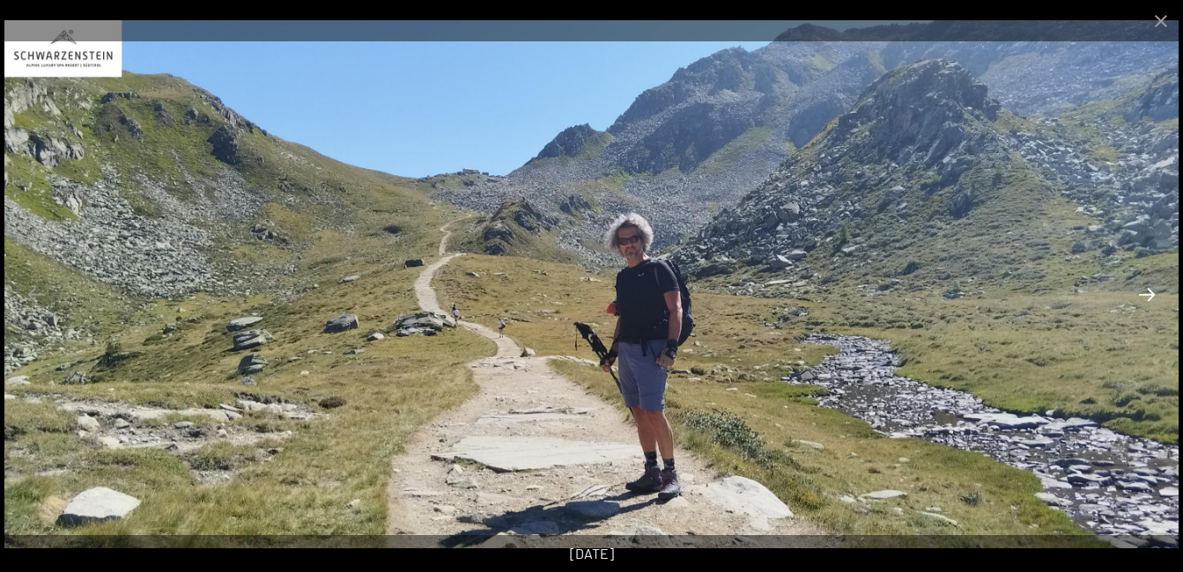
click at [1136, 289] on button "Next slide" at bounding box center [1146, 294] width 37 height 34
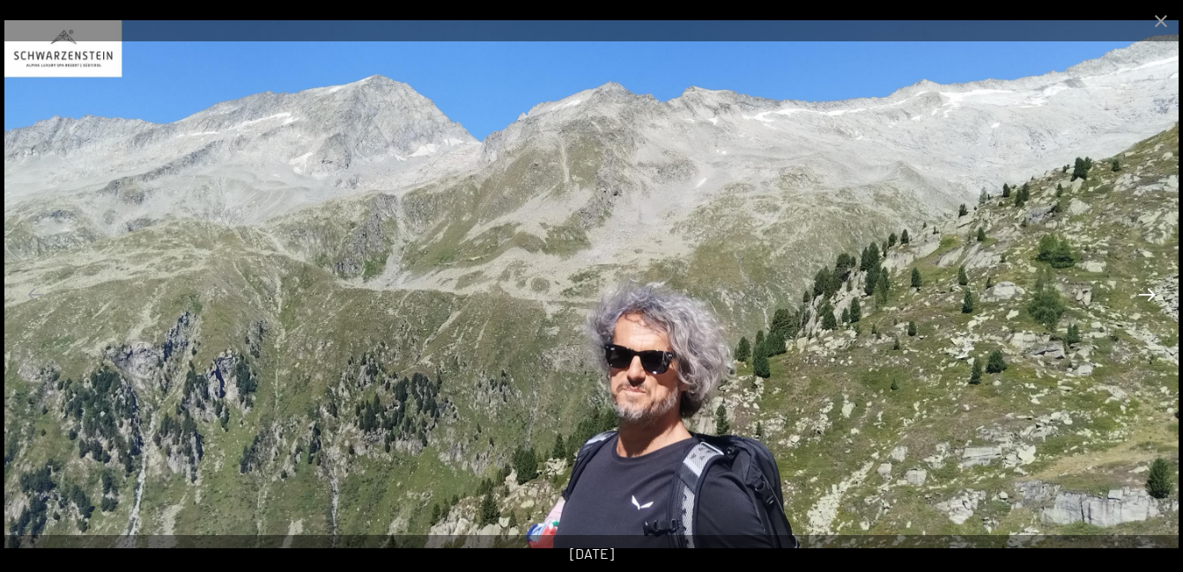
click at [1136, 289] on button "Next slide" at bounding box center [1146, 294] width 37 height 34
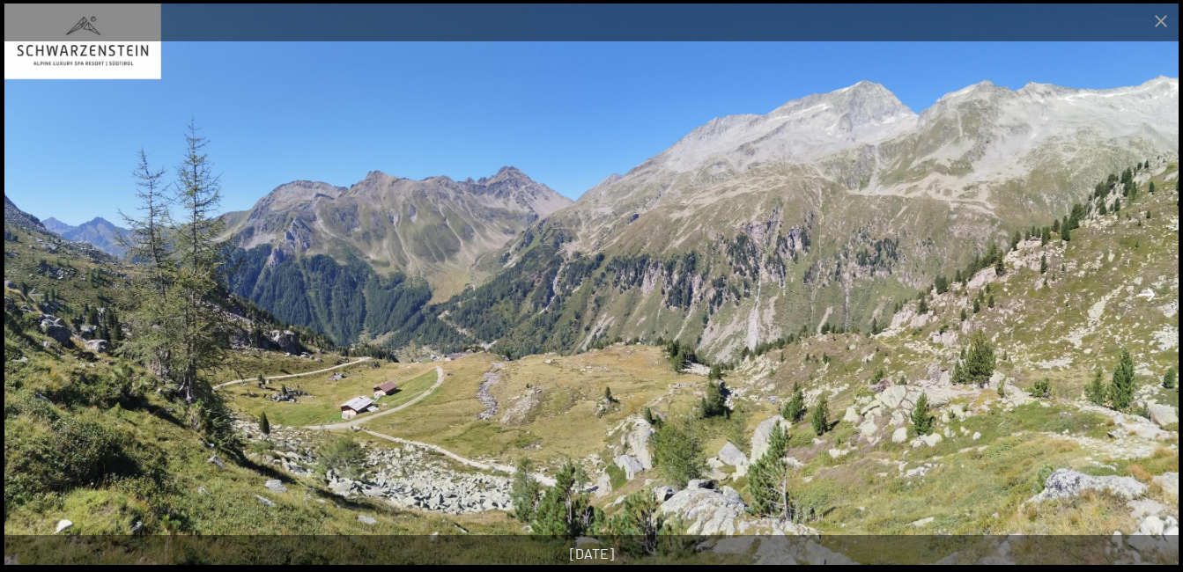
click at [1136, 289] on button "Next slide" at bounding box center [1146, 294] width 37 height 34
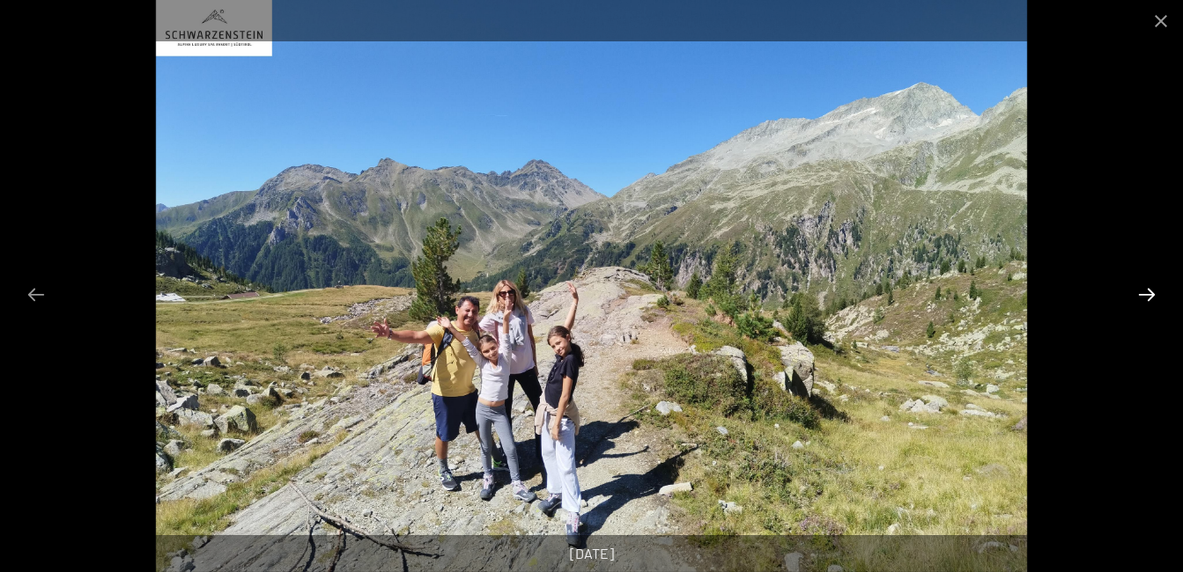
click at [1138, 289] on button "Next slide" at bounding box center [1146, 294] width 37 height 34
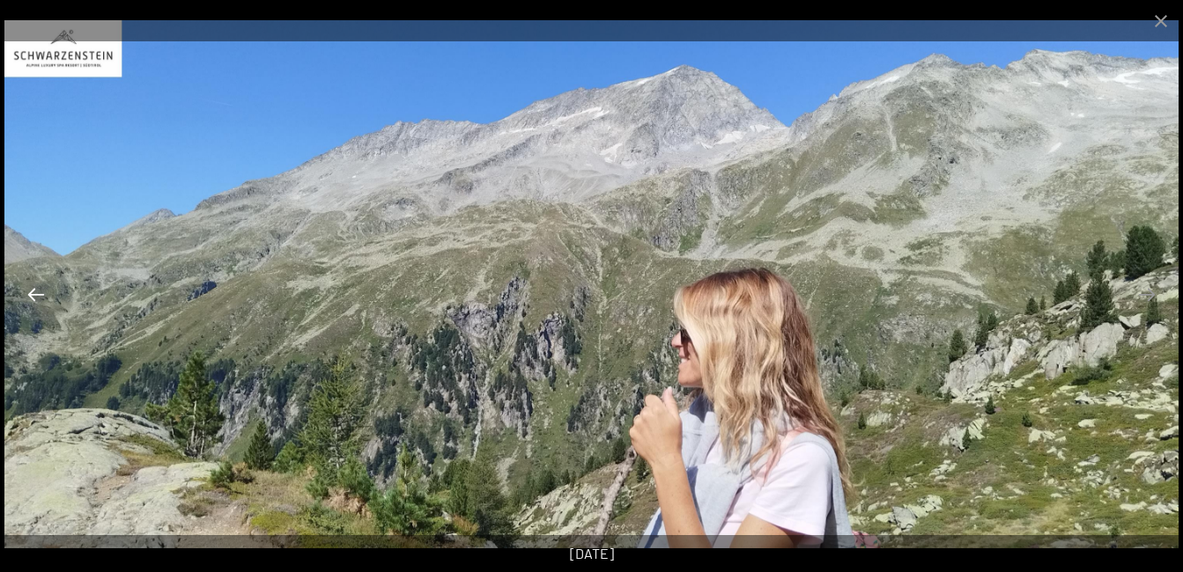
click at [43, 299] on button "Previous slide" at bounding box center [36, 294] width 37 height 34
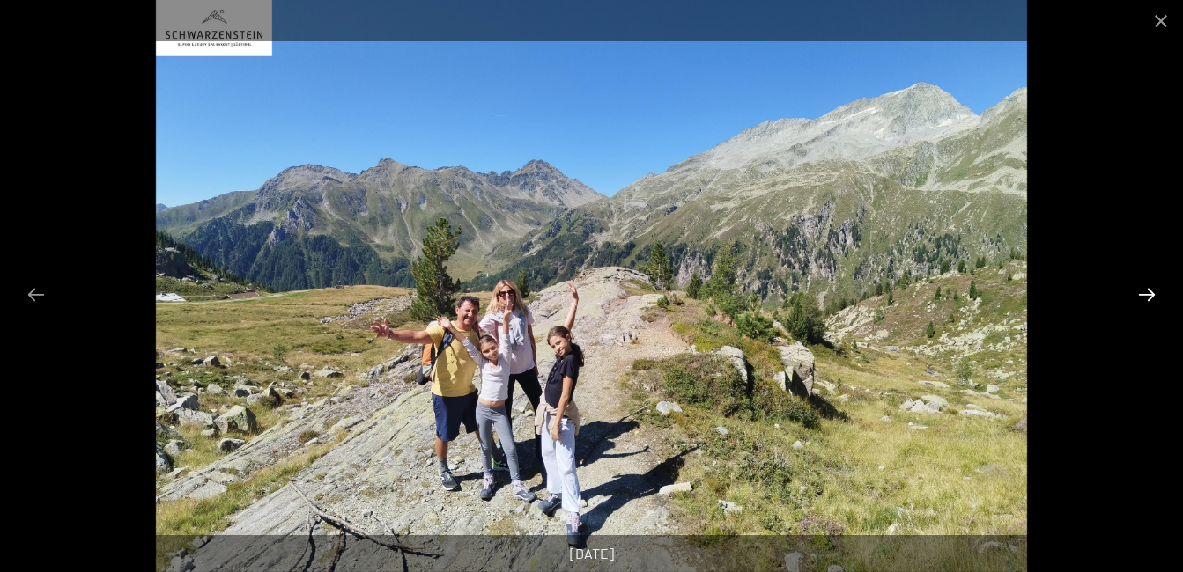
click at [1150, 293] on button "Next slide" at bounding box center [1146, 294] width 37 height 34
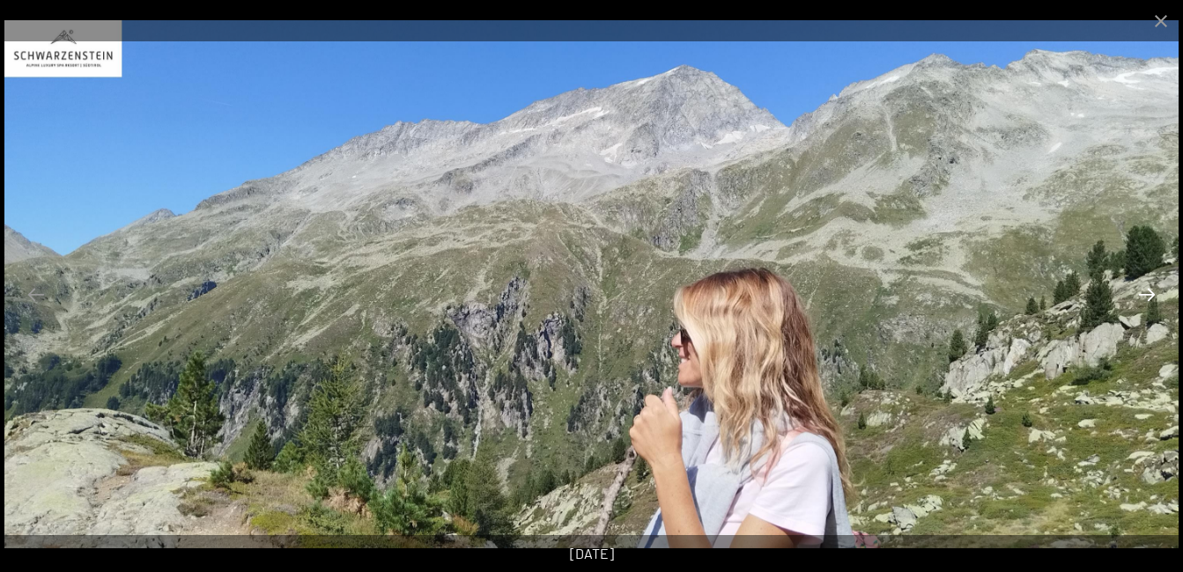
click at [1147, 292] on button "Next slide" at bounding box center [1146, 294] width 37 height 34
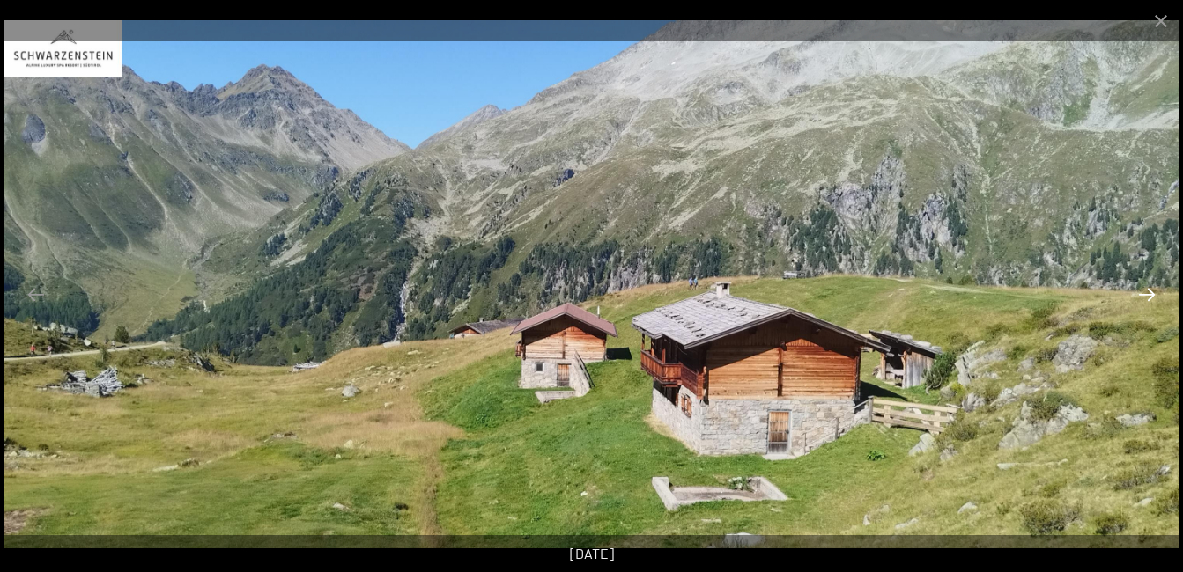
click at [1145, 292] on button "Next slide" at bounding box center [1146, 294] width 37 height 34
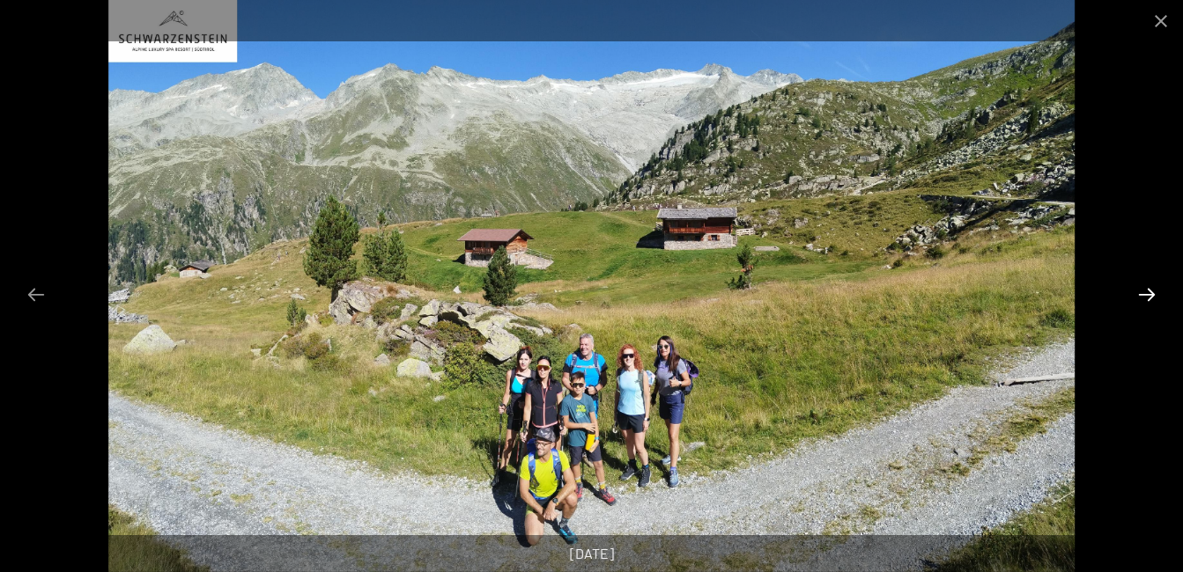
click at [1145, 292] on button "Next slide" at bounding box center [1146, 294] width 37 height 34
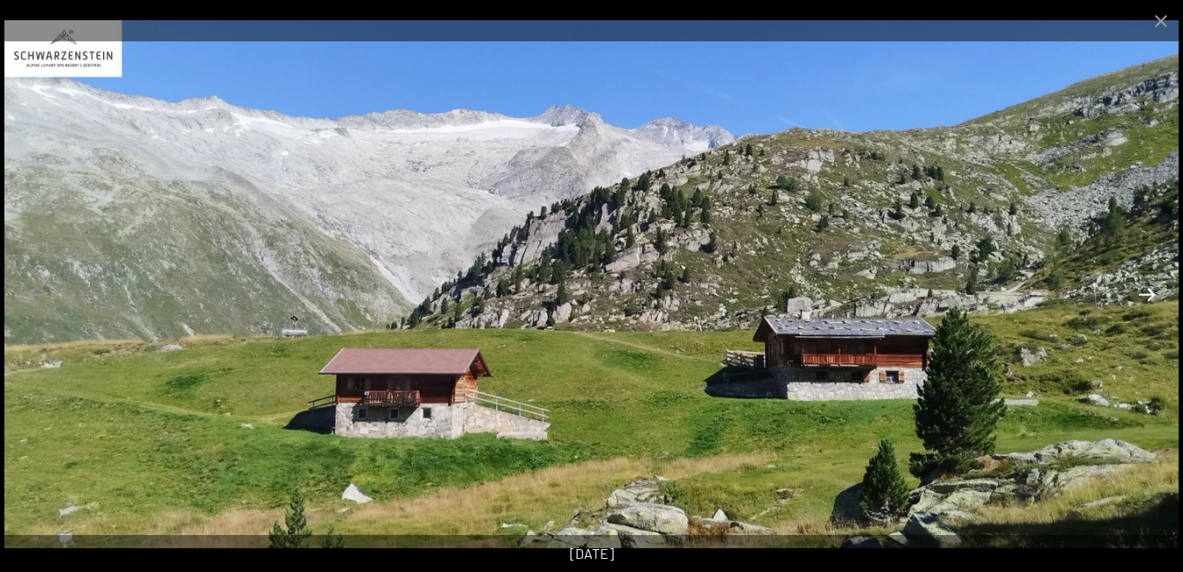
click at [1145, 291] on button "Next slide" at bounding box center [1146, 294] width 37 height 34
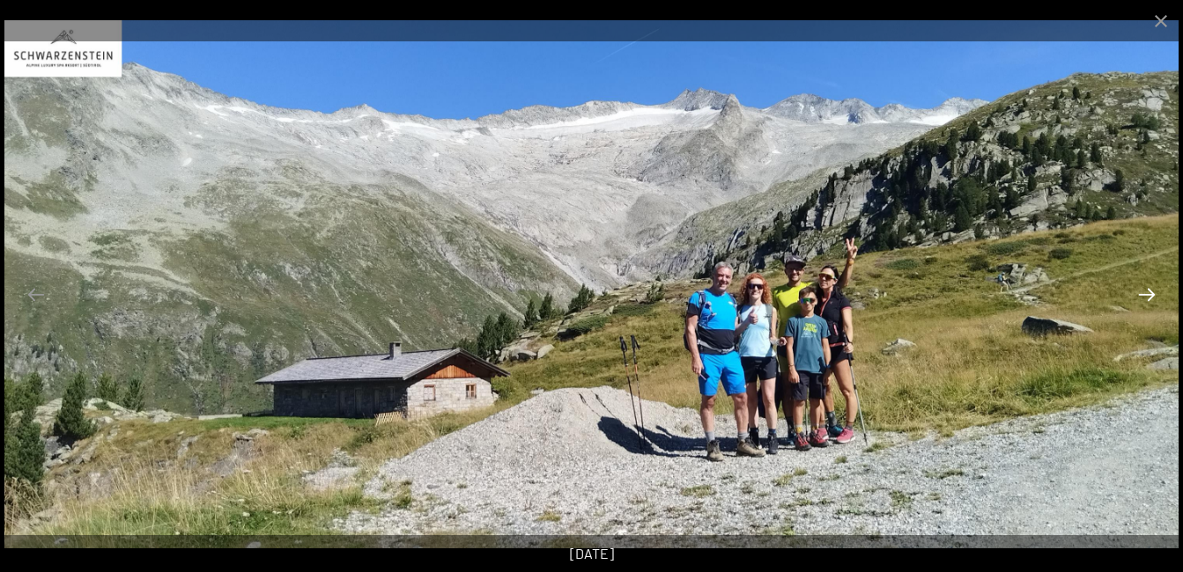
click at [1145, 291] on button "Next slide" at bounding box center [1146, 294] width 37 height 34
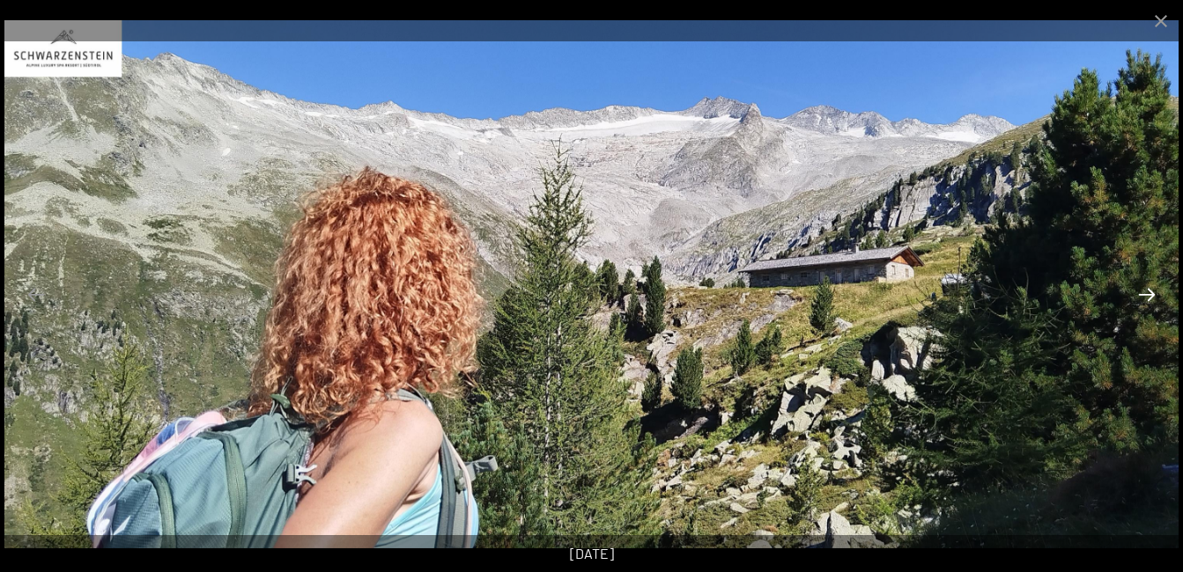
click at [1145, 291] on button "Next slide" at bounding box center [1146, 294] width 37 height 34
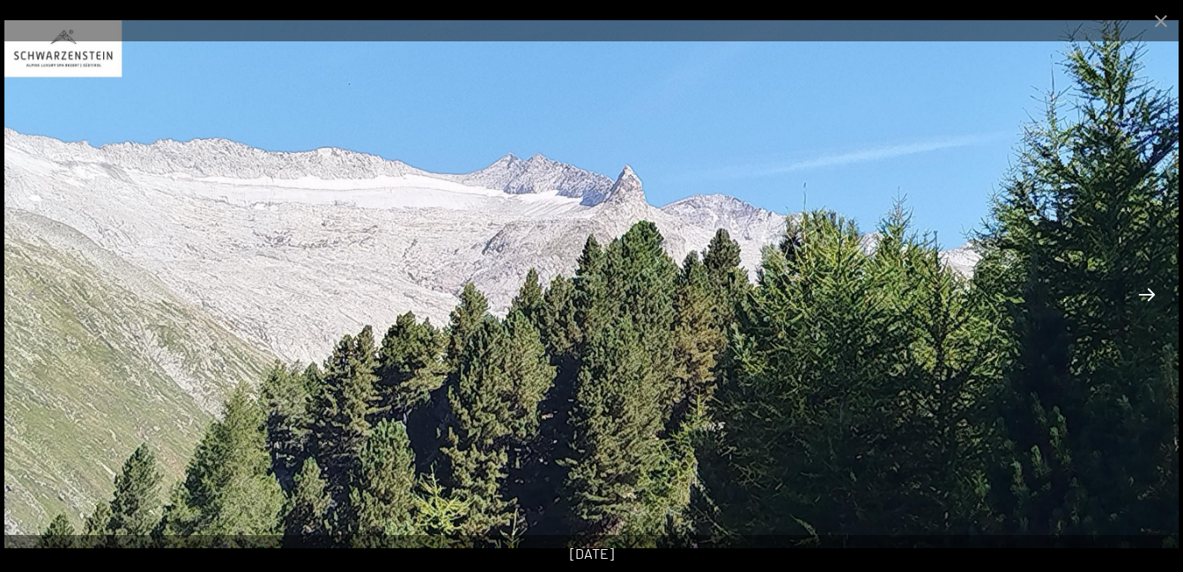
click at [1145, 291] on button "Next slide" at bounding box center [1146, 294] width 37 height 34
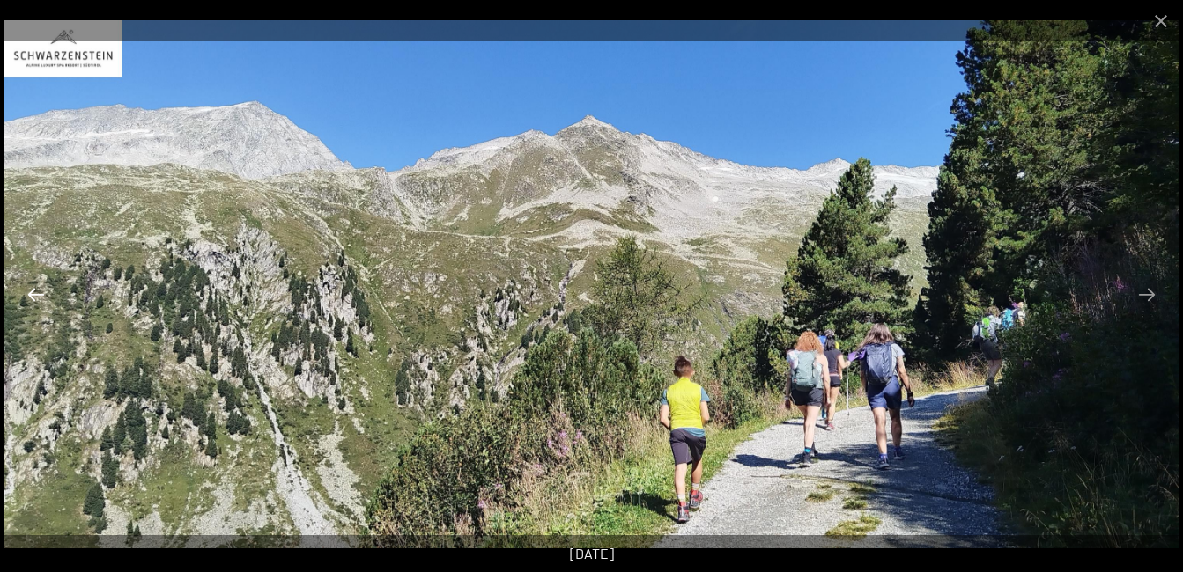
click at [31, 288] on button "Previous slide" at bounding box center [36, 294] width 37 height 34
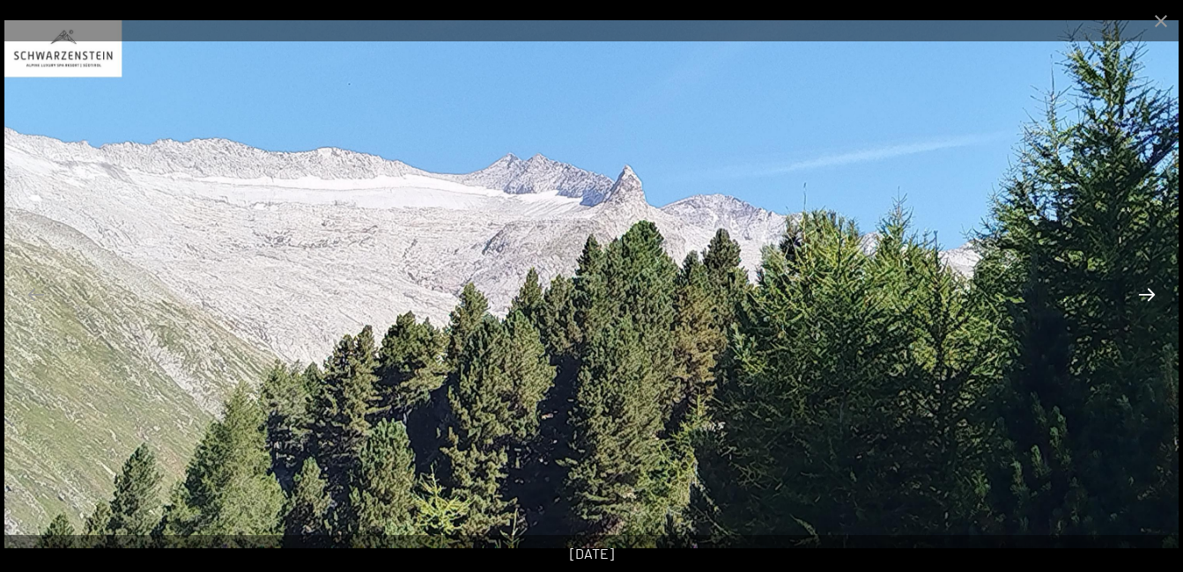
click at [1144, 294] on button "Next slide" at bounding box center [1146, 294] width 37 height 34
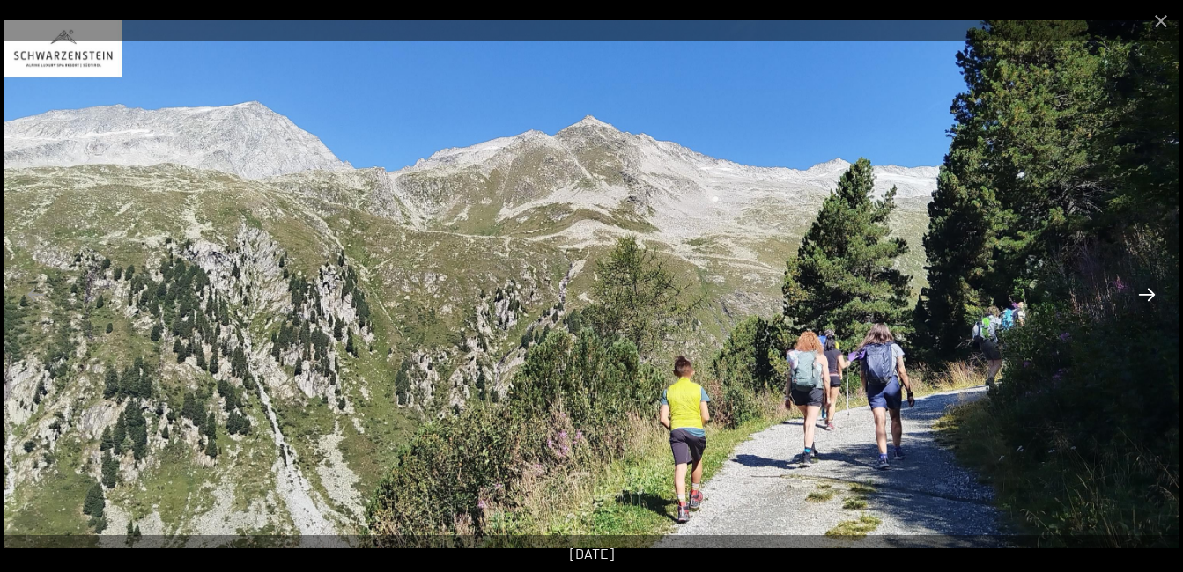
click at [1143, 291] on button "Next slide" at bounding box center [1146, 294] width 37 height 34
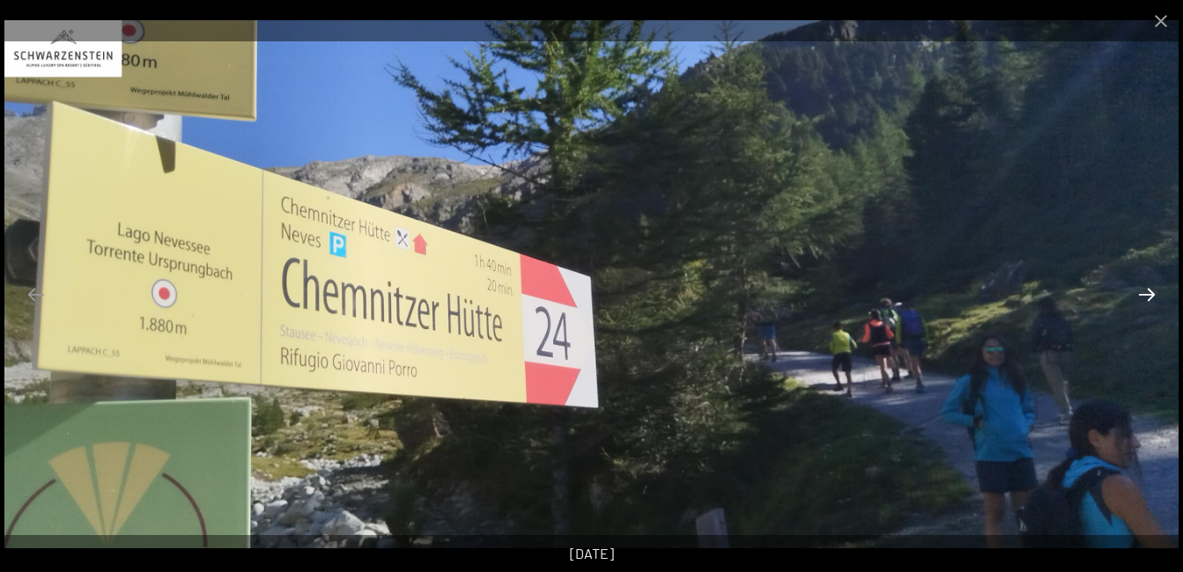
click at [1142, 290] on button "Next slide" at bounding box center [1146, 294] width 37 height 34
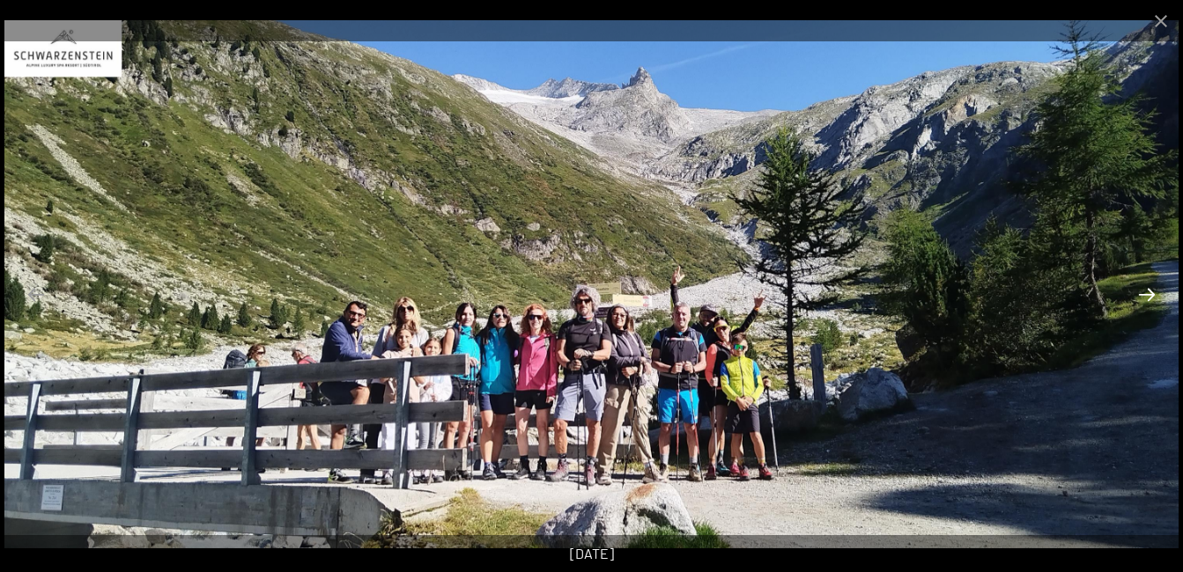
click at [1142, 290] on button "Next slide" at bounding box center [1146, 294] width 37 height 34
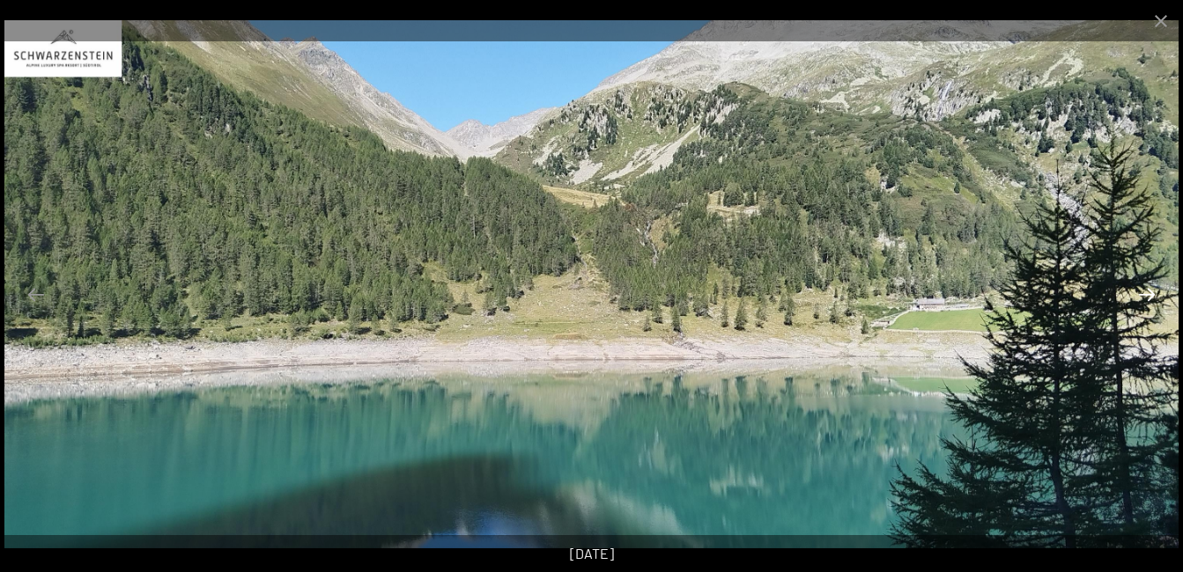
click at [1142, 290] on button "Next slide" at bounding box center [1146, 294] width 37 height 34
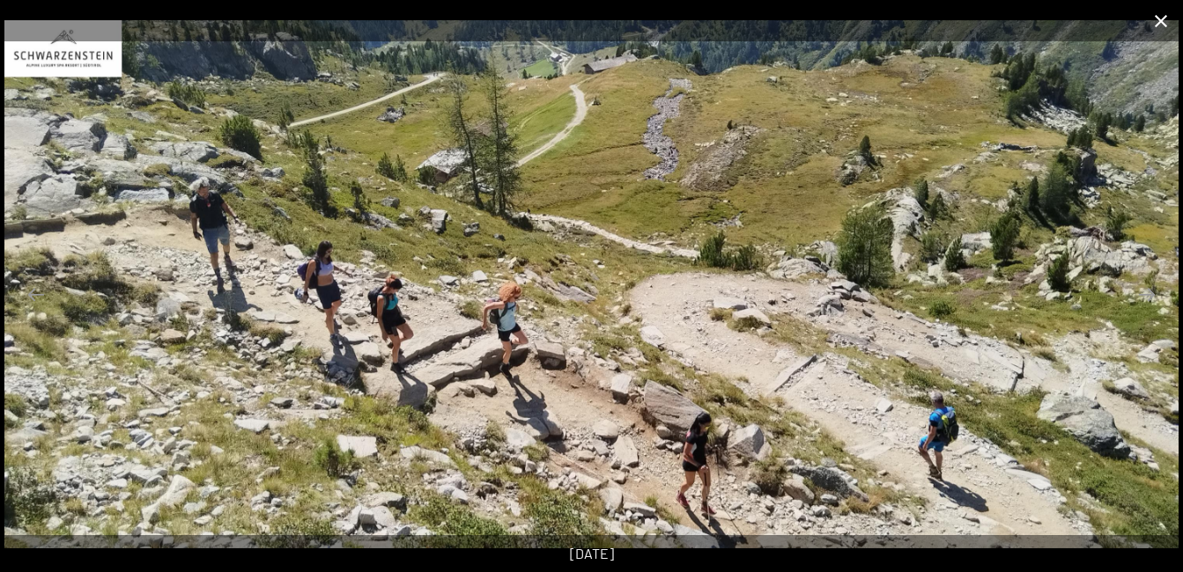
click at [1157, 12] on button "Close gallery" at bounding box center [1161, 20] width 44 height 41
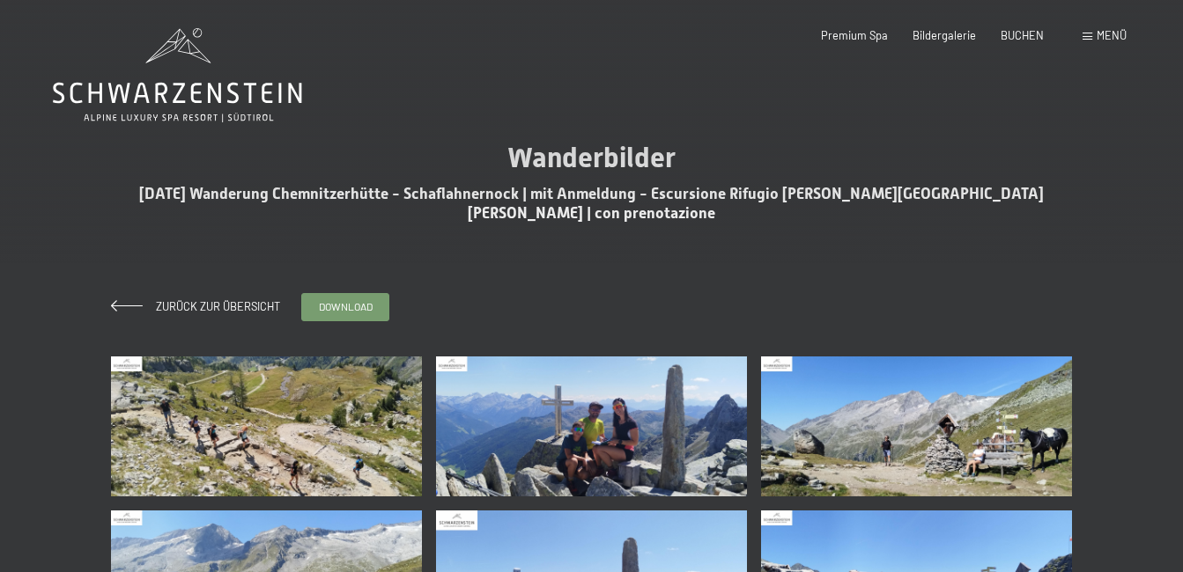
click at [1107, 30] on span "Menü" at bounding box center [1111, 35] width 30 height 14
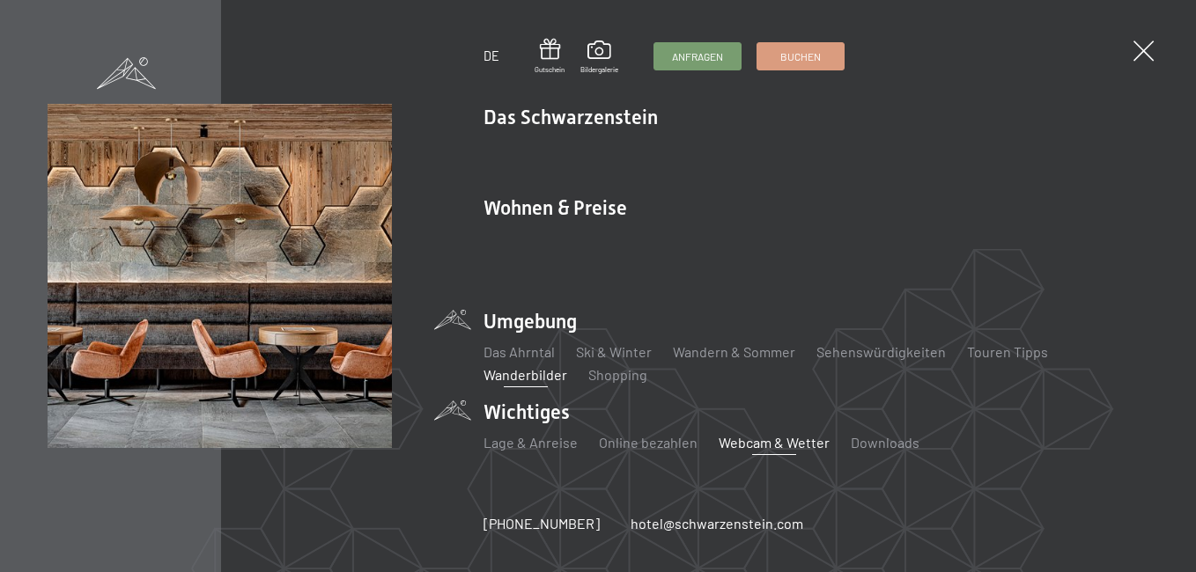
click at [739, 434] on link "Webcam & Wetter" at bounding box center [774, 442] width 111 height 17
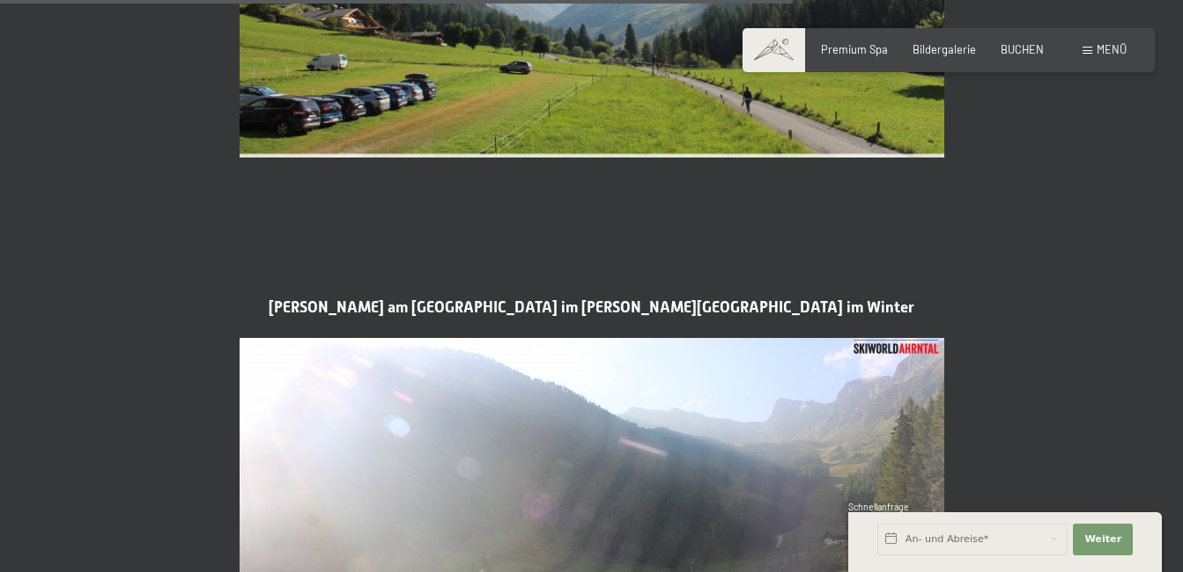
scroll to position [3435, 0]
